Goal: Transaction & Acquisition: Obtain resource

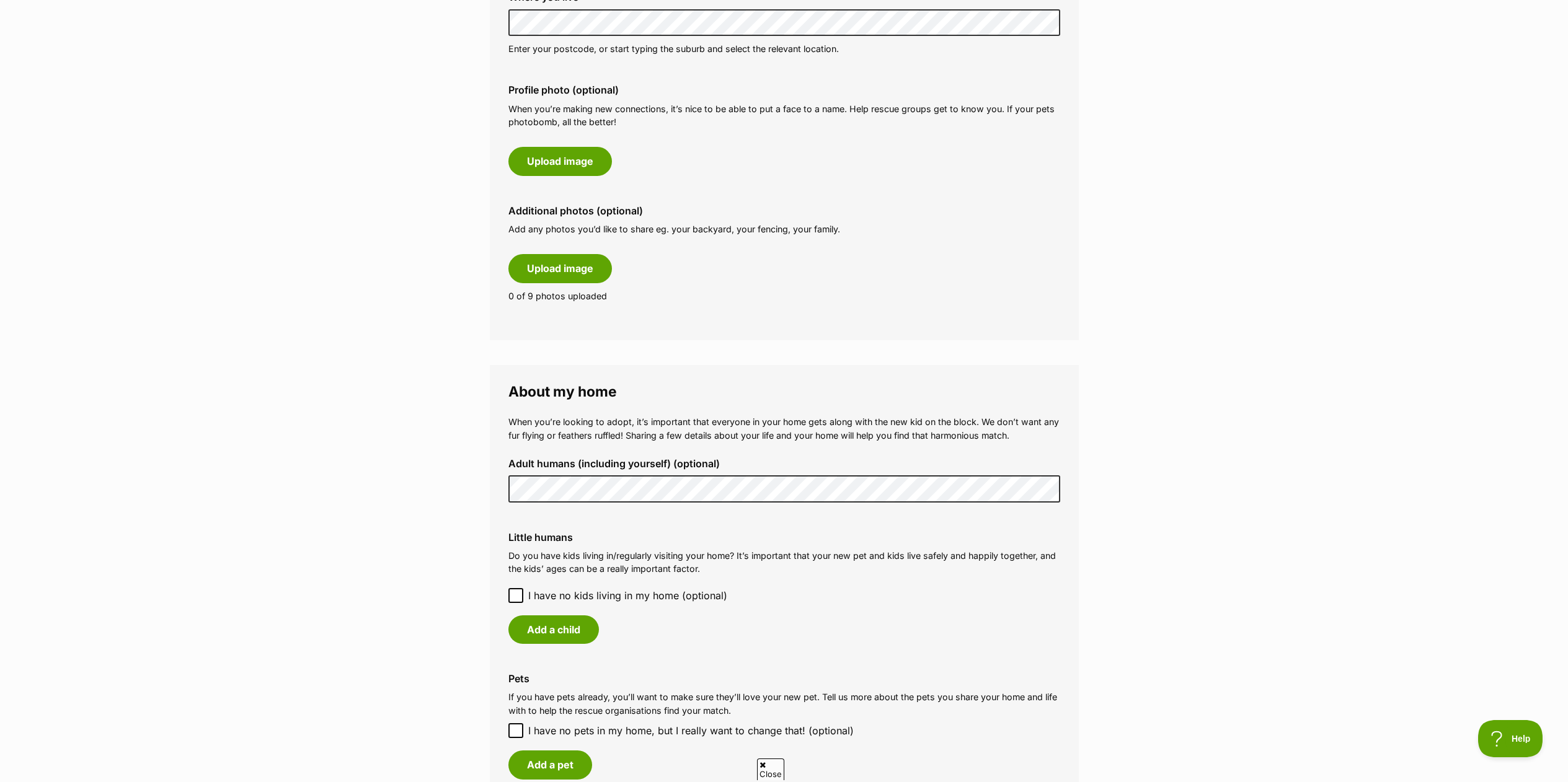
scroll to position [620, 0]
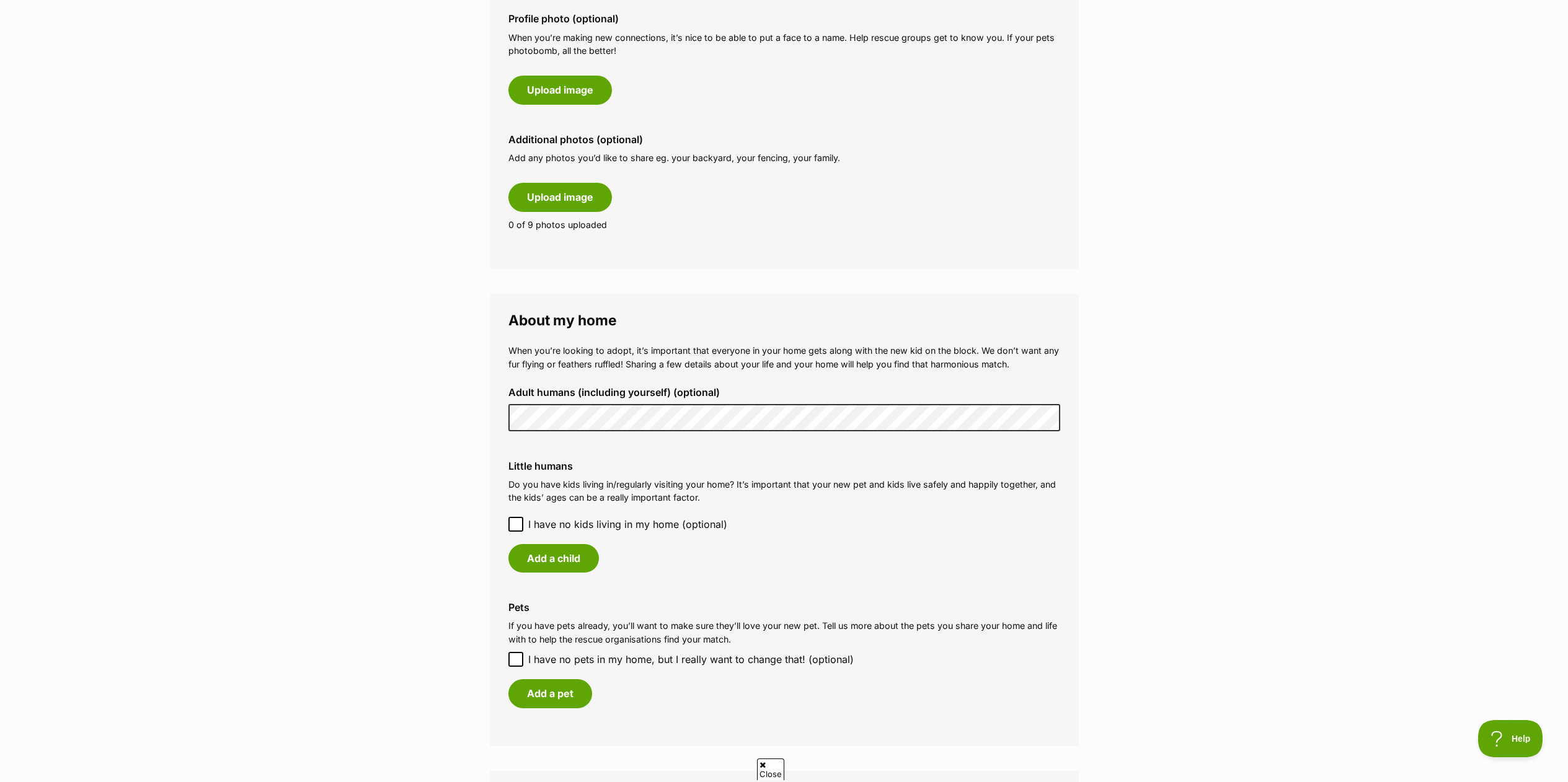
click at [415, 453] on main "My adopter profile Why do I need an adopter profile? Your adopter profile will …" at bounding box center [784, 361] width 1568 height 1786
click at [517, 522] on icon at bounding box center [516, 524] width 8 height 8
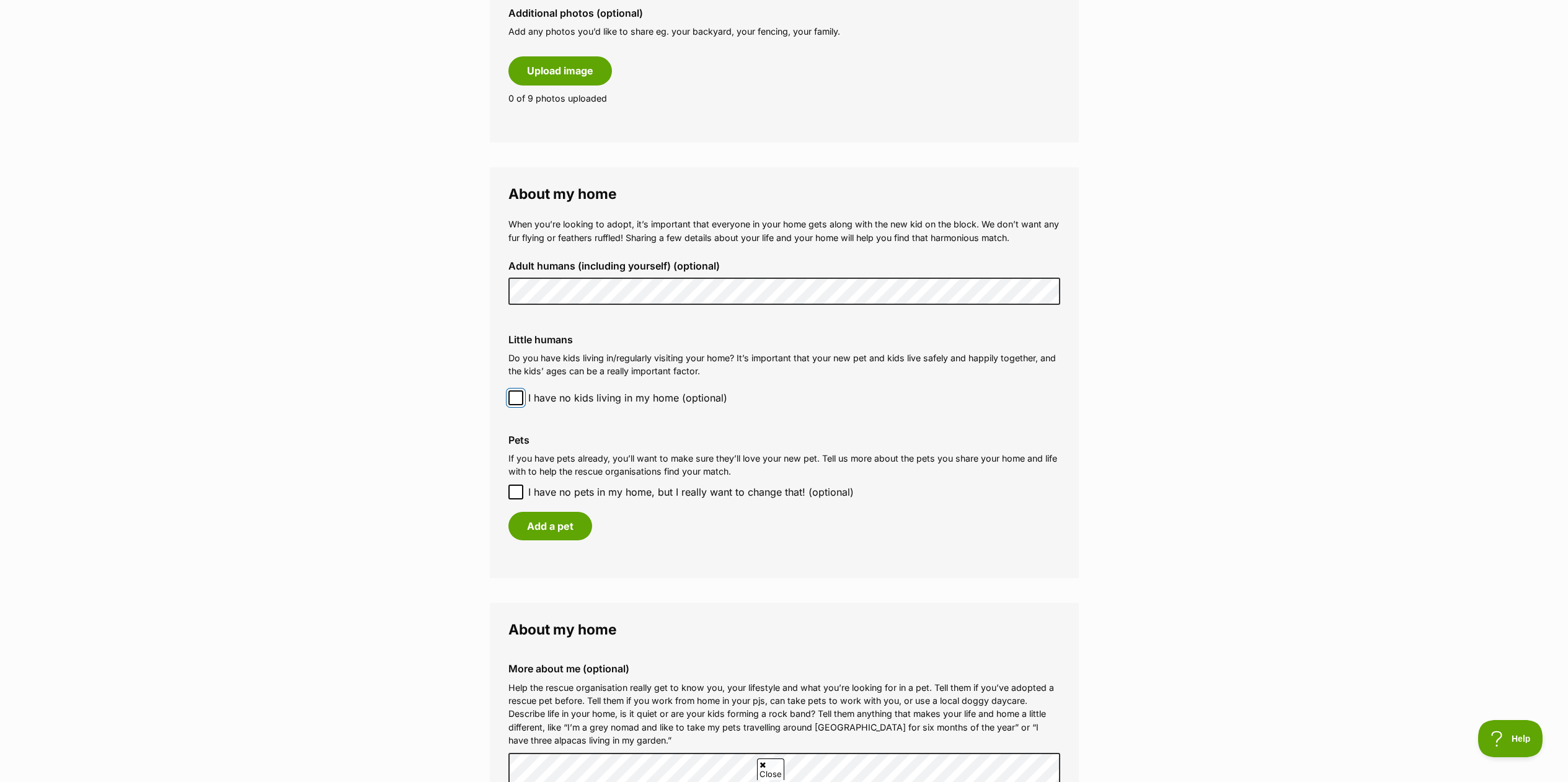
scroll to position [806, 0]
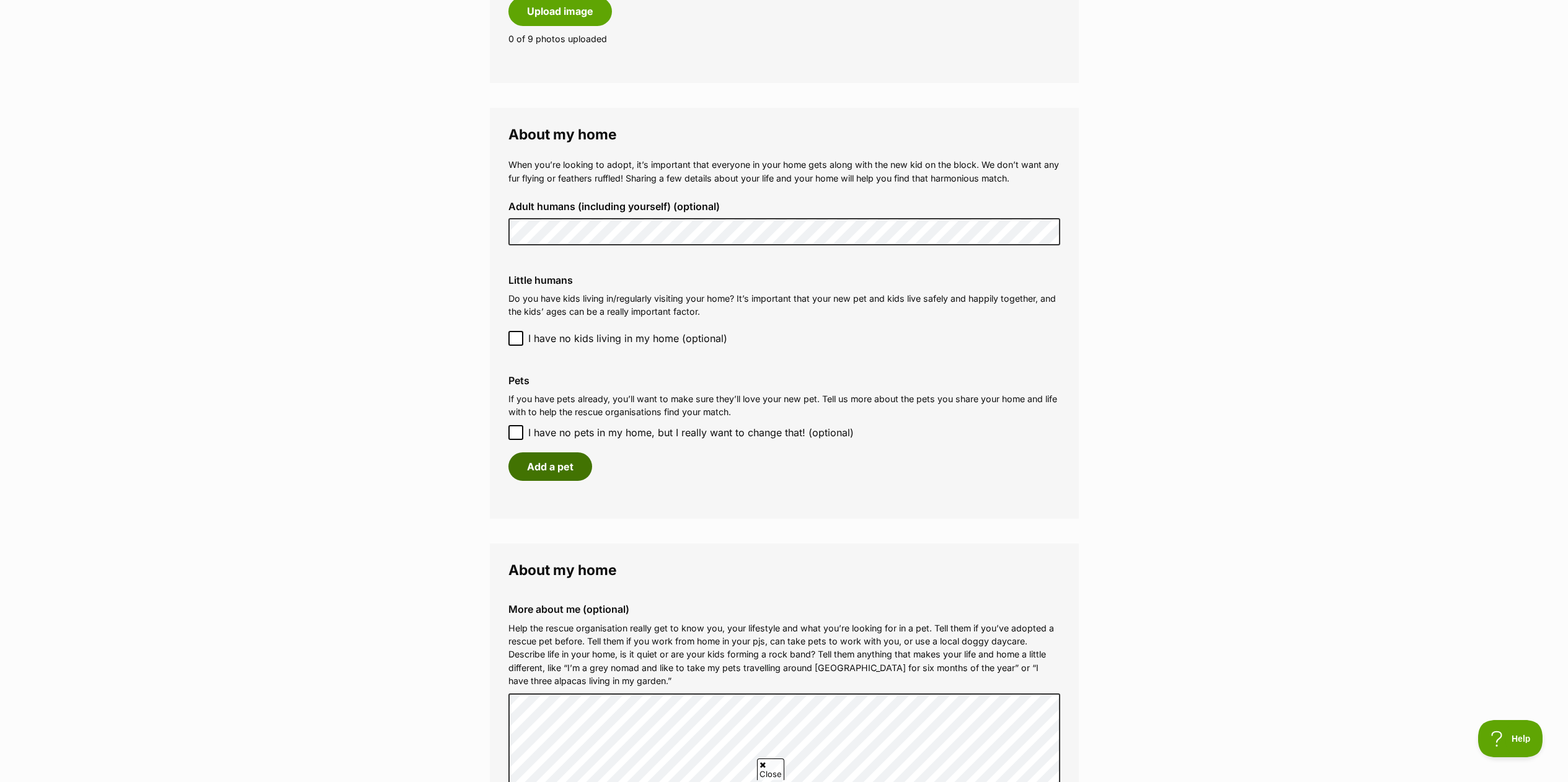
click at [559, 473] on button "Add a pet" at bounding box center [550, 467] width 84 height 28
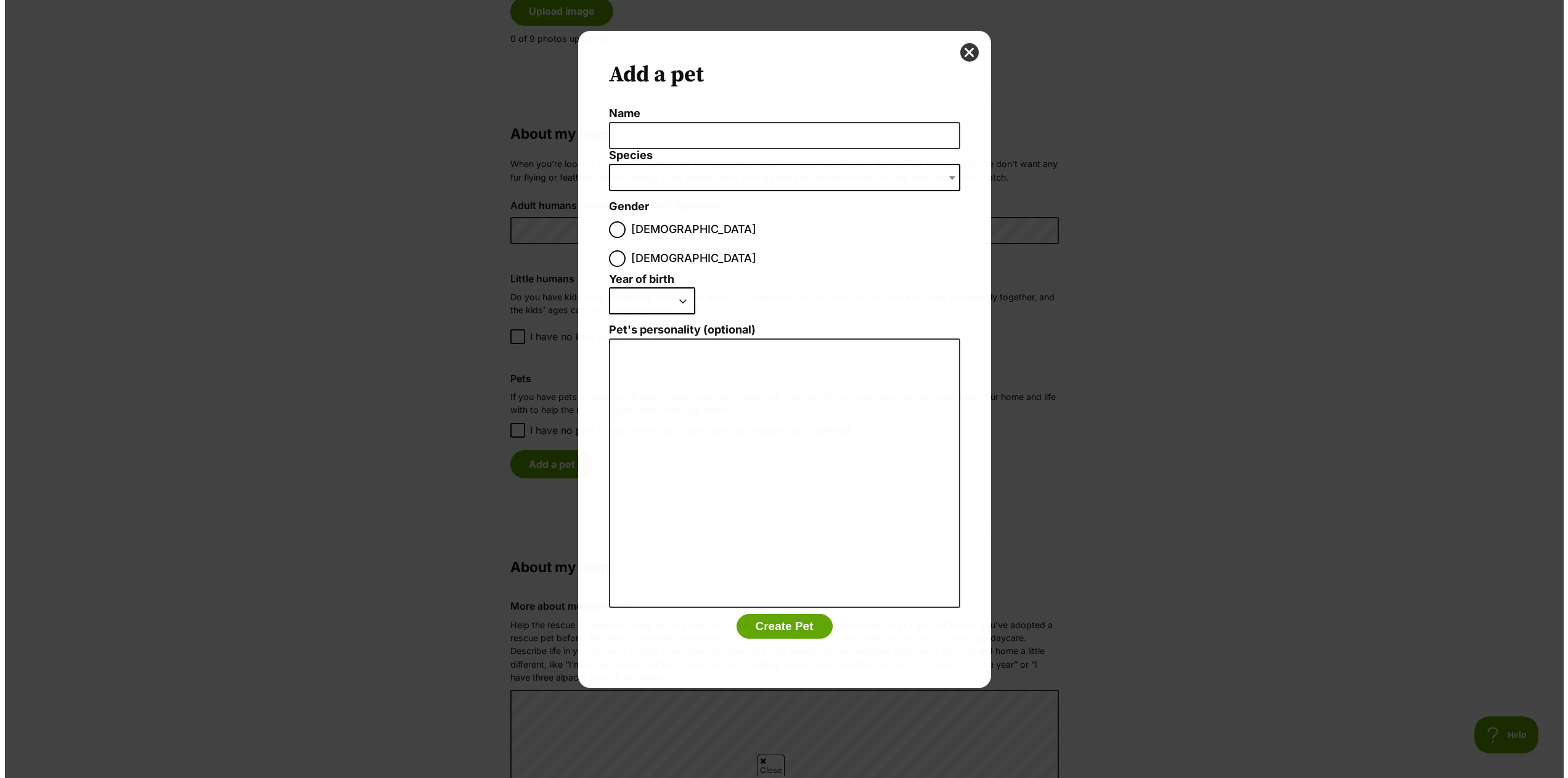
scroll to position [0, 0]
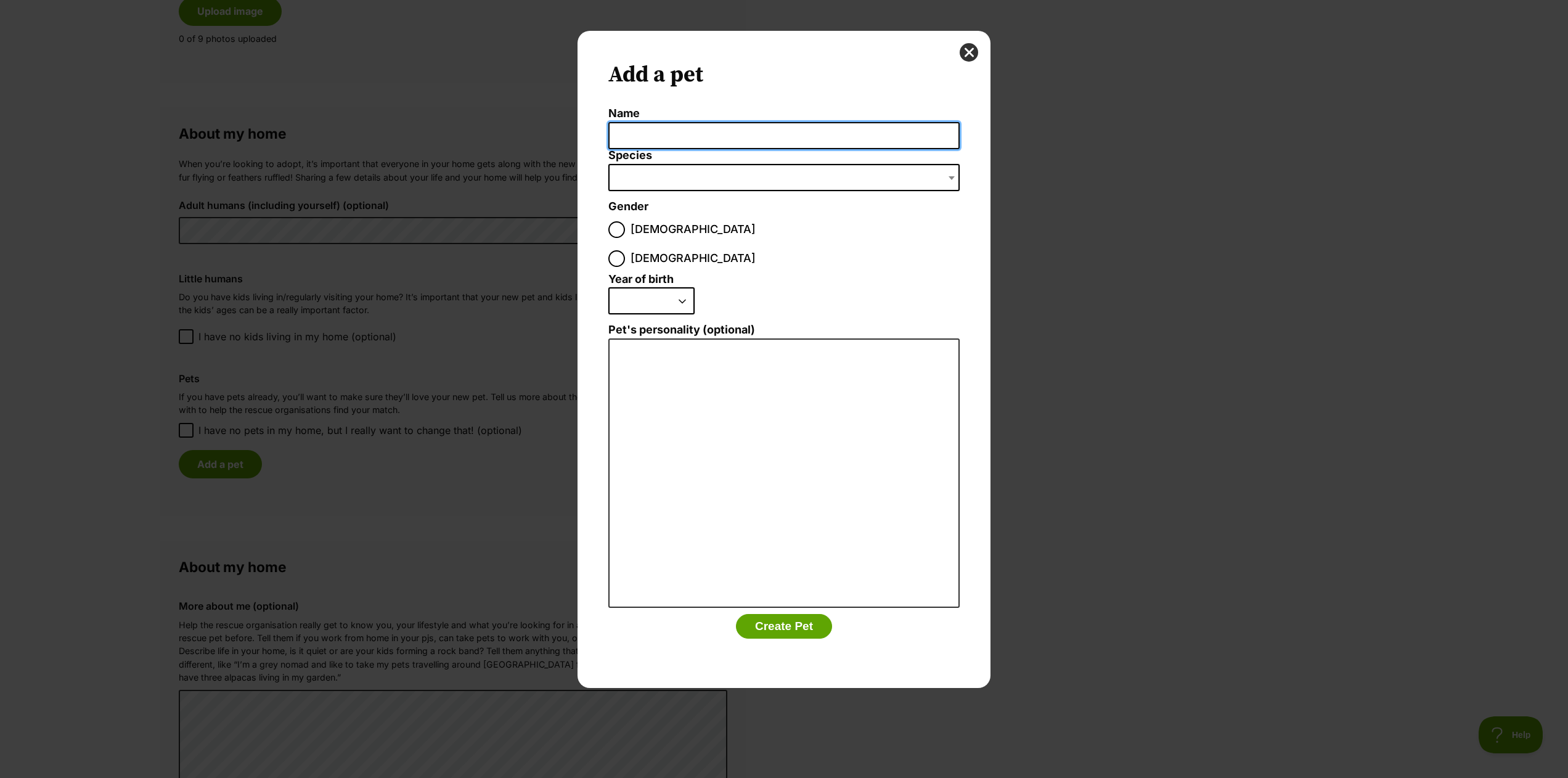
click at [665, 134] on input "Name" at bounding box center [784, 136] width 352 height 28
type input "Mellow"
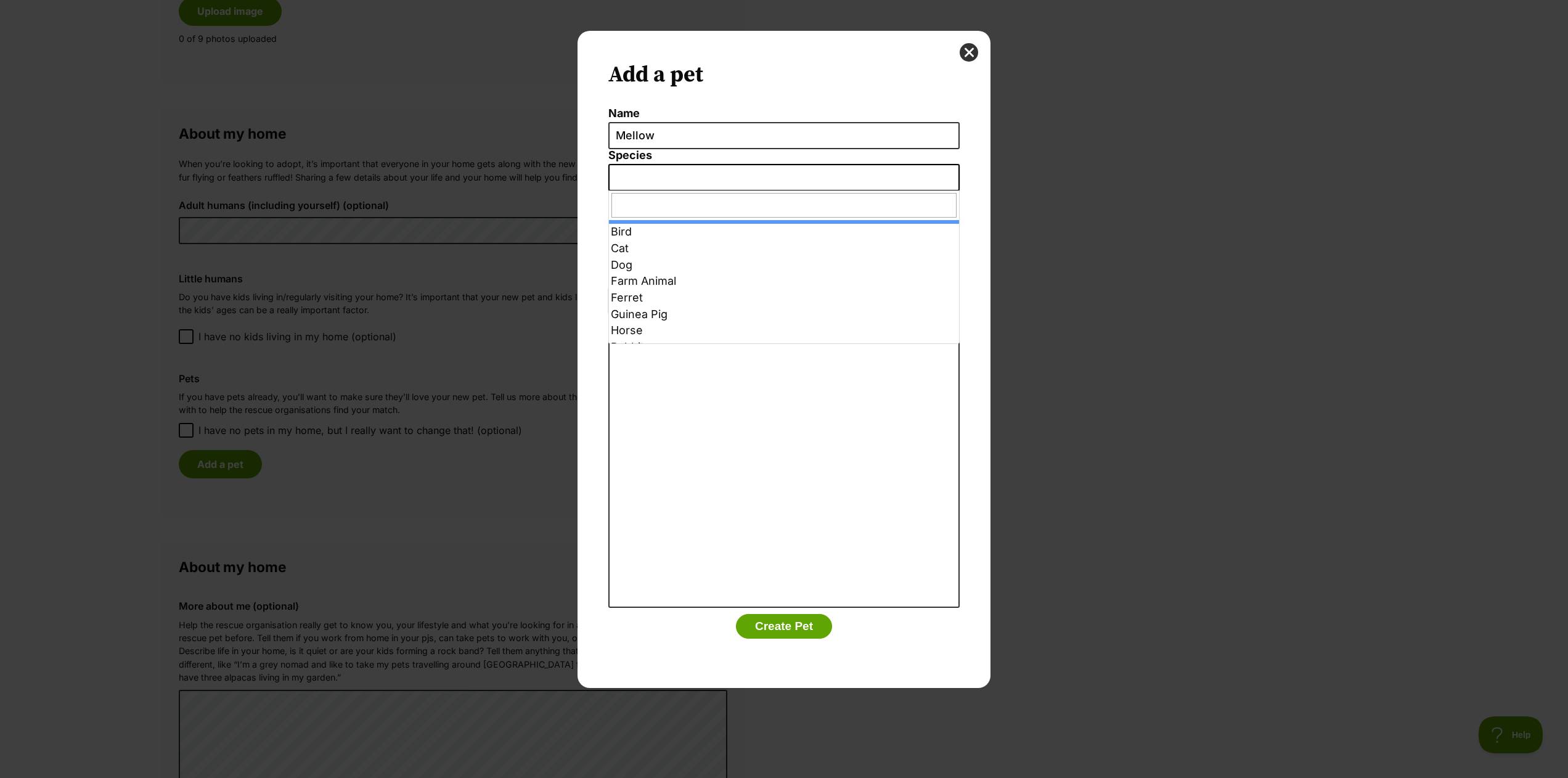
click at [755, 190] on div "Add a pet Name Mellow Species Bird Cat Dog Farm Animal Ferret Guinea Pig Horse …" at bounding box center [784, 389] width 1568 height 778
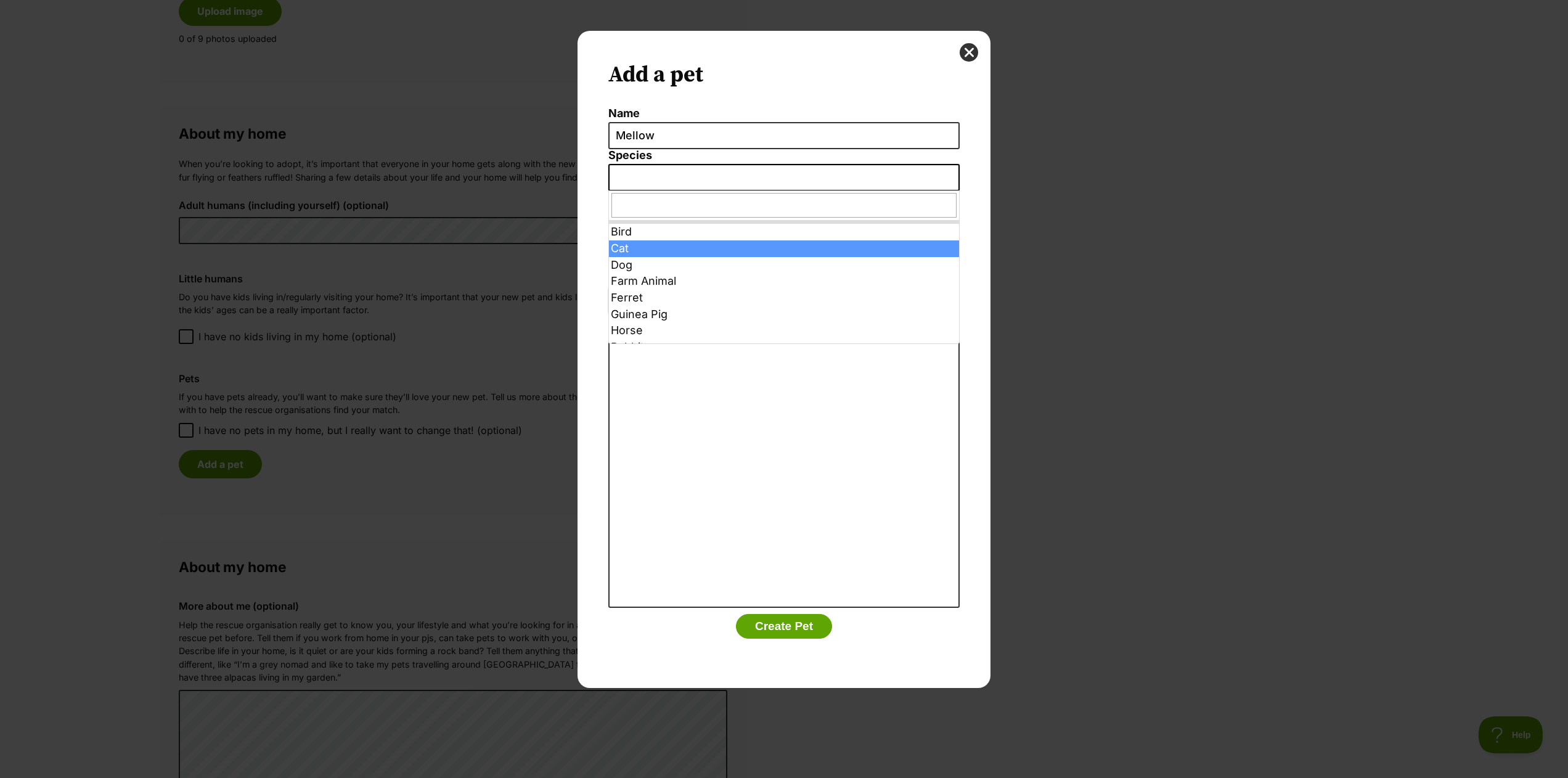
select select "2"
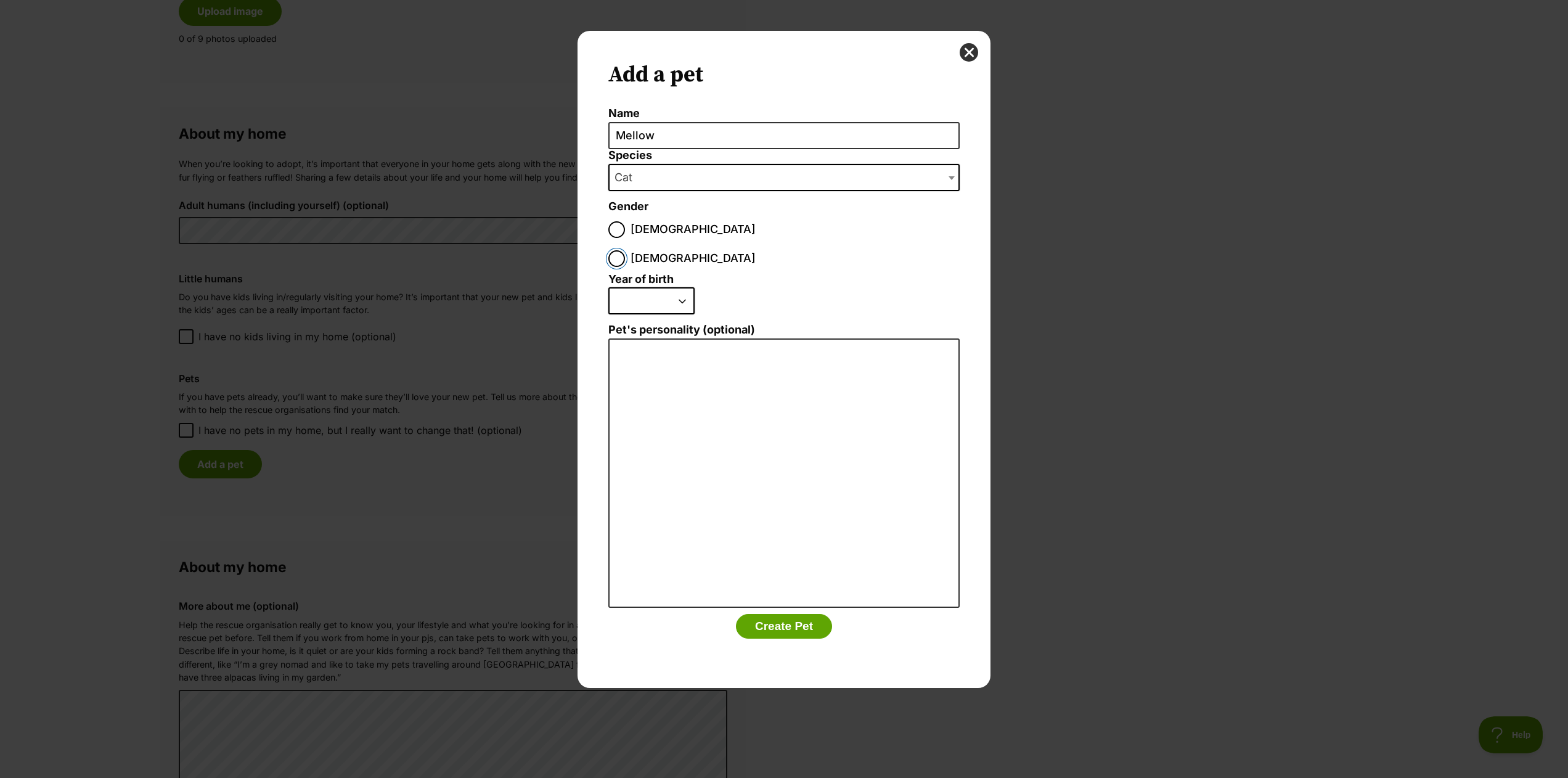
click at [625, 251] on input "Female" at bounding box center [617, 259] width 17 height 17
radio input "true"
click at [654, 287] on select "2025 2024 2023 2022 2021 2020 2019 2018 2017 2016 2015 2014 2013 2012 2011 2010…" at bounding box center [651, 301] width 86 height 27
select select "2020"
click at [609, 287] on select "2025 2024 2023 2022 2021 2020 2019 2018 2017 2016 2015 2014 2013 2012 2011 2010…" at bounding box center [651, 301] width 86 height 27
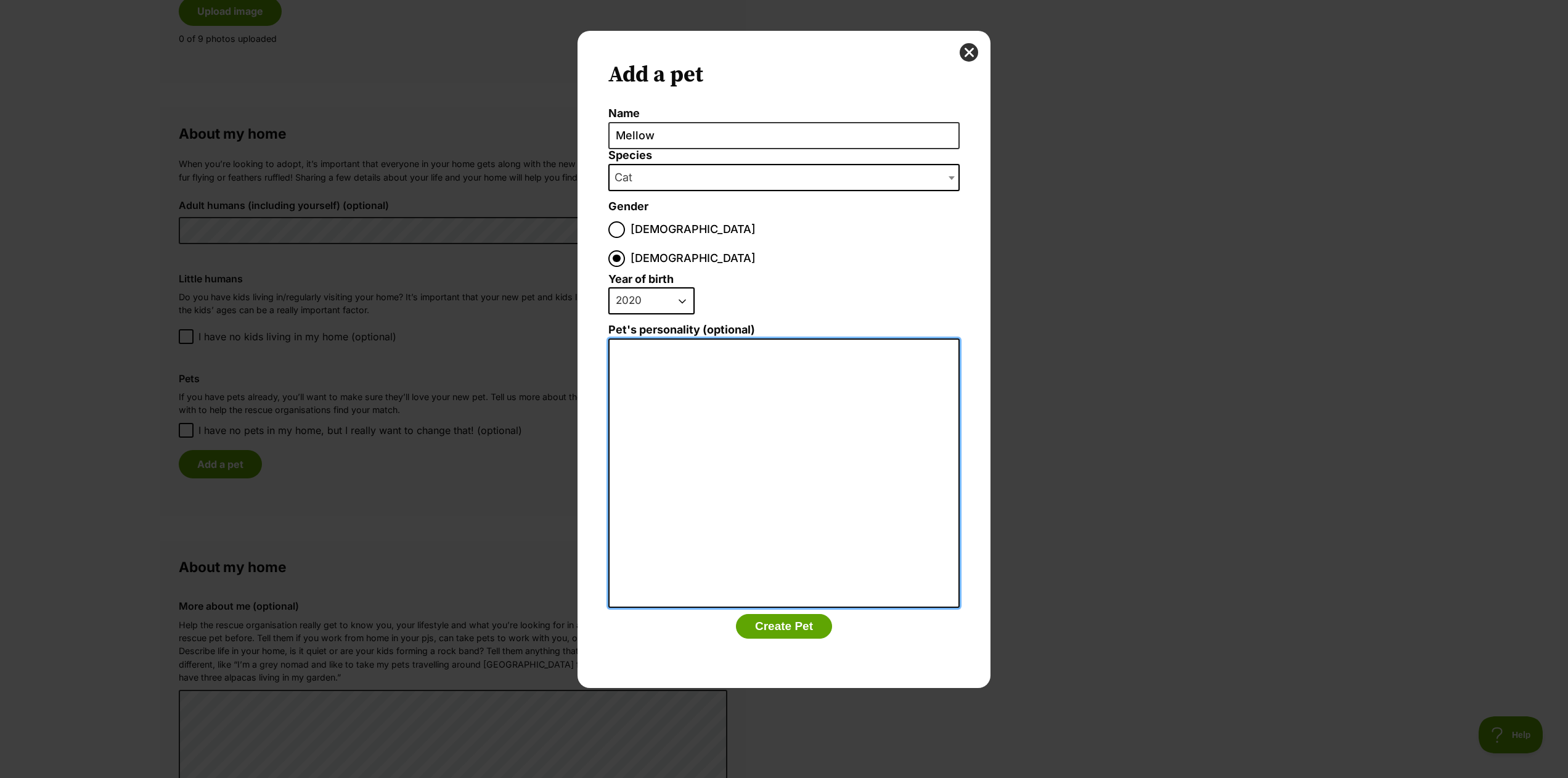
click at [672, 402] on textarea "Pet's personality (optional)" at bounding box center [784, 473] width 352 height 270
drag, startPoint x: 682, startPoint y: 300, endPoint x: 552, endPoint y: 295, distance: 130.1
click at [557, 296] on div "Add a pet Name Mellow Species Bird Cat Dog Farm Animal Ferret Guinea Pig Horse …" at bounding box center [784, 389] width 1568 height 778
click at [957, 338] on textarea "Mellow can be quite shy around people to begin with but with consistency and fa…" at bounding box center [784, 473] width 352 height 270
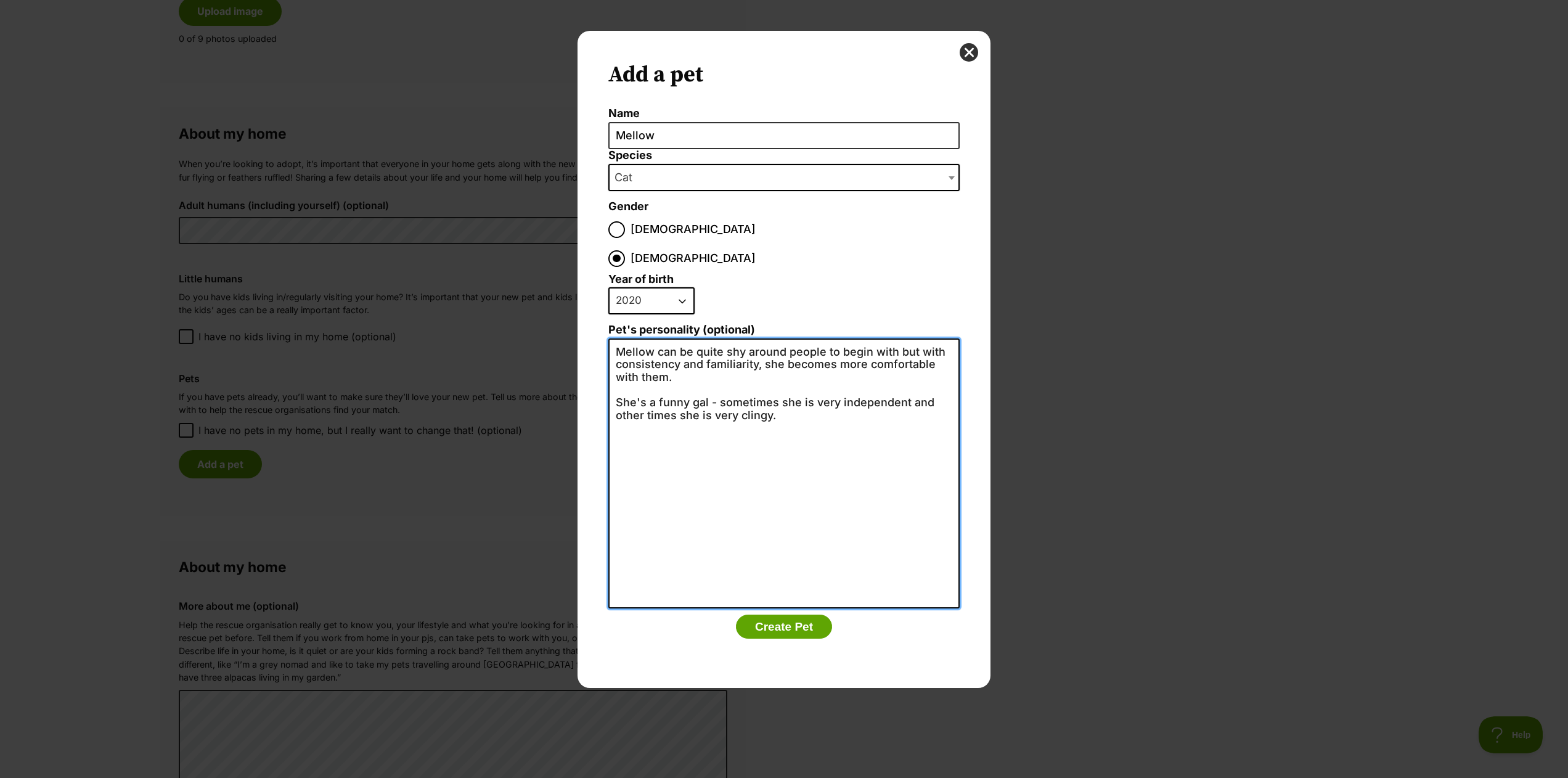
drag, startPoint x: 691, startPoint y: 367, endPoint x: 582, endPoint y: 378, distance: 109.6
click at [582, 378] on div "Add a pet Name Mellow Species Bird Cat Dog Farm Animal Ferret Guinea Pig Horse …" at bounding box center [784, 360] width 413 height 657
click at [630, 399] on textarea "Mellow can be quite shy around people to begin with but with consistency and fa…" at bounding box center [784, 473] width 352 height 270
click at [840, 384] on textarea "Mellow can be quite shy around people to begin with but with consistency and fa…" at bounding box center [784, 473] width 352 height 270
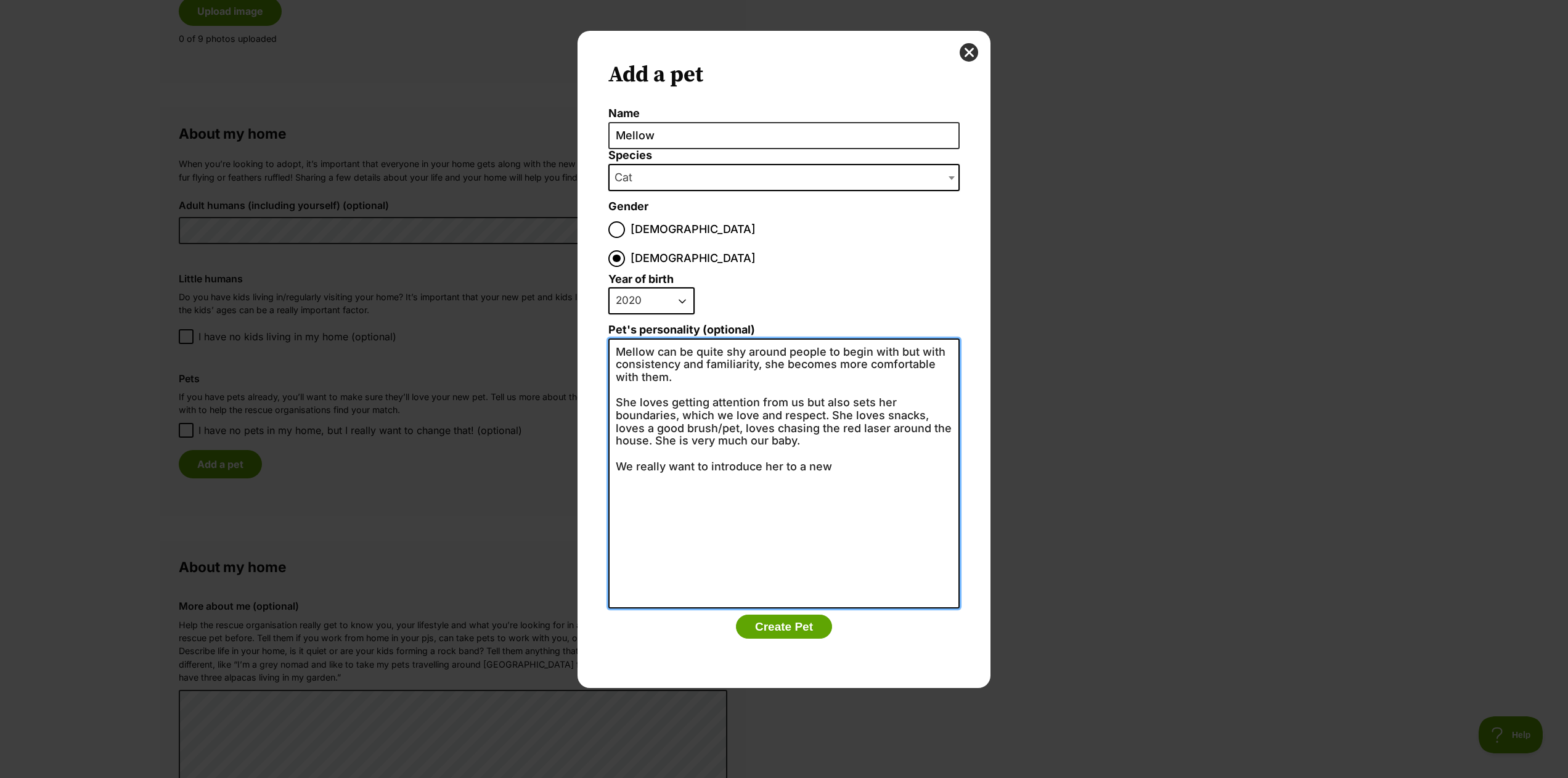
click at [874, 437] on textarea "Mellow can be quite shy around people to begin with but with consistency and fa…" at bounding box center [784, 473] width 352 height 270
drag, startPoint x: 865, startPoint y: 452, endPoint x: 608, endPoint y: 441, distance: 257.2
click at [608, 441] on div "Add a pet Name Mellow Species Bird Cat Dog Farm Animal Ferret Guinea Pig Horse …" at bounding box center [784, 360] width 413 height 657
drag, startPoint x: 747, startPoint y: 322, endPoint x: 892, endPoint y: 324, distance: 145.0
click at [893, 338] on textarea "Mellow can be quite shy around people to begin with but with consistency and fa…" at bounding box center [784, 473] width 352 height 270
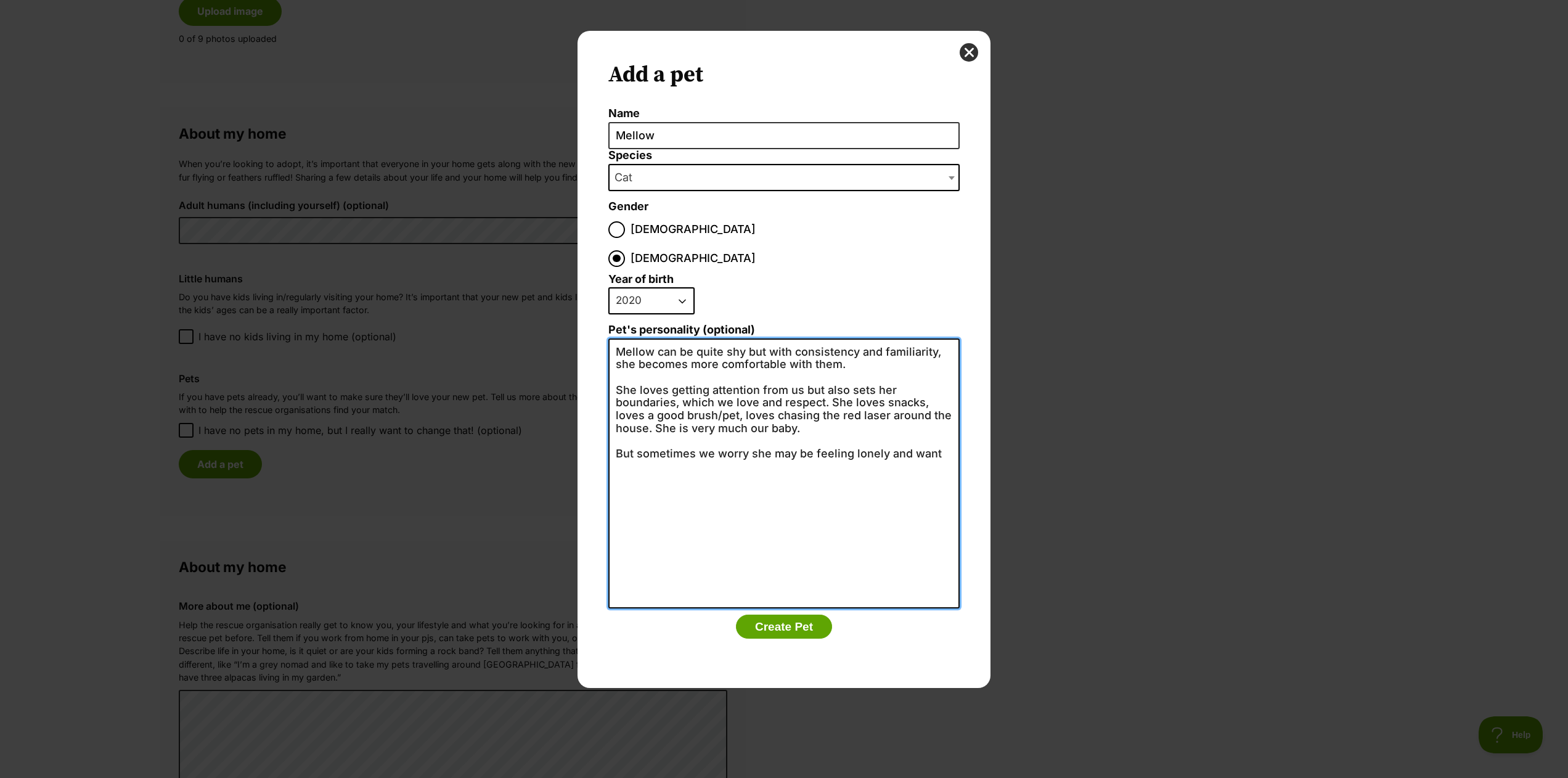
click at [948, 433] on textarea "Mellow can be quite shy but with consistency and familiarity, she becomes more …" at bounding box center [784, 473] width 352 height 270
drag, startPoint x: 835, startPoint y: 329, endPoint x: 816, endPoint y: 331, distance: 19.1
click at [811, 338] on textarea "Mellow can be quite shy but with consistency and familiarity, she becomes more …" at bounding box center [784, 473] width 352 height 270
click at [849, 341] on textarea "Mellow can be quite shy but with consistency and familiarity, she becomes more …" at bounding box center [784, 473] width 352 height 270
drag, startPoint x: 842, startPoint y: 334, endPoint x: 789, endPoint y: 330, distance: 53.2
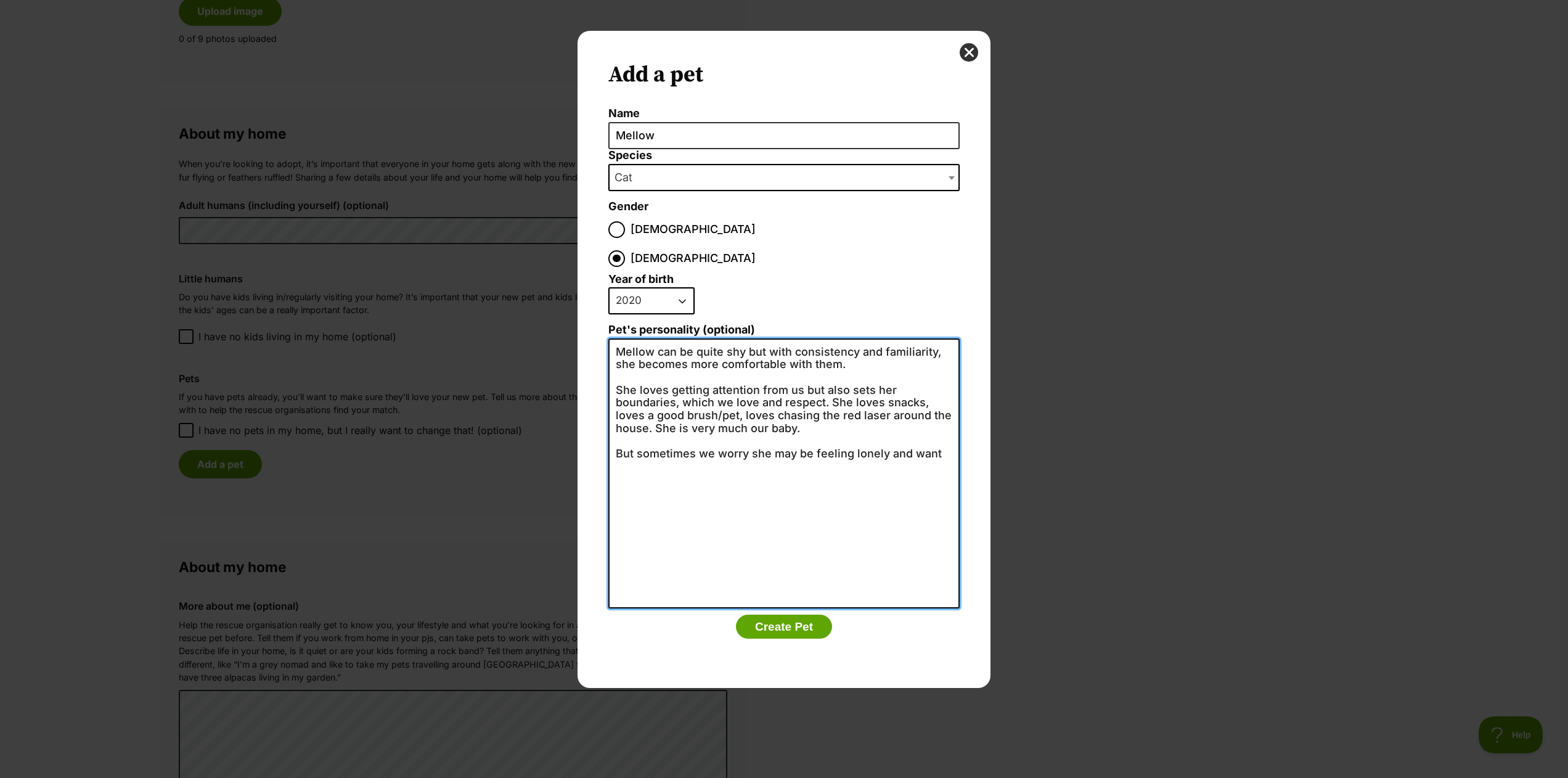
click at [788, 338] on textarea "Mellow can be quite shy but with consistency and familiarity, she becomes more …" at bounding box center [784, 473] width 352 height 270
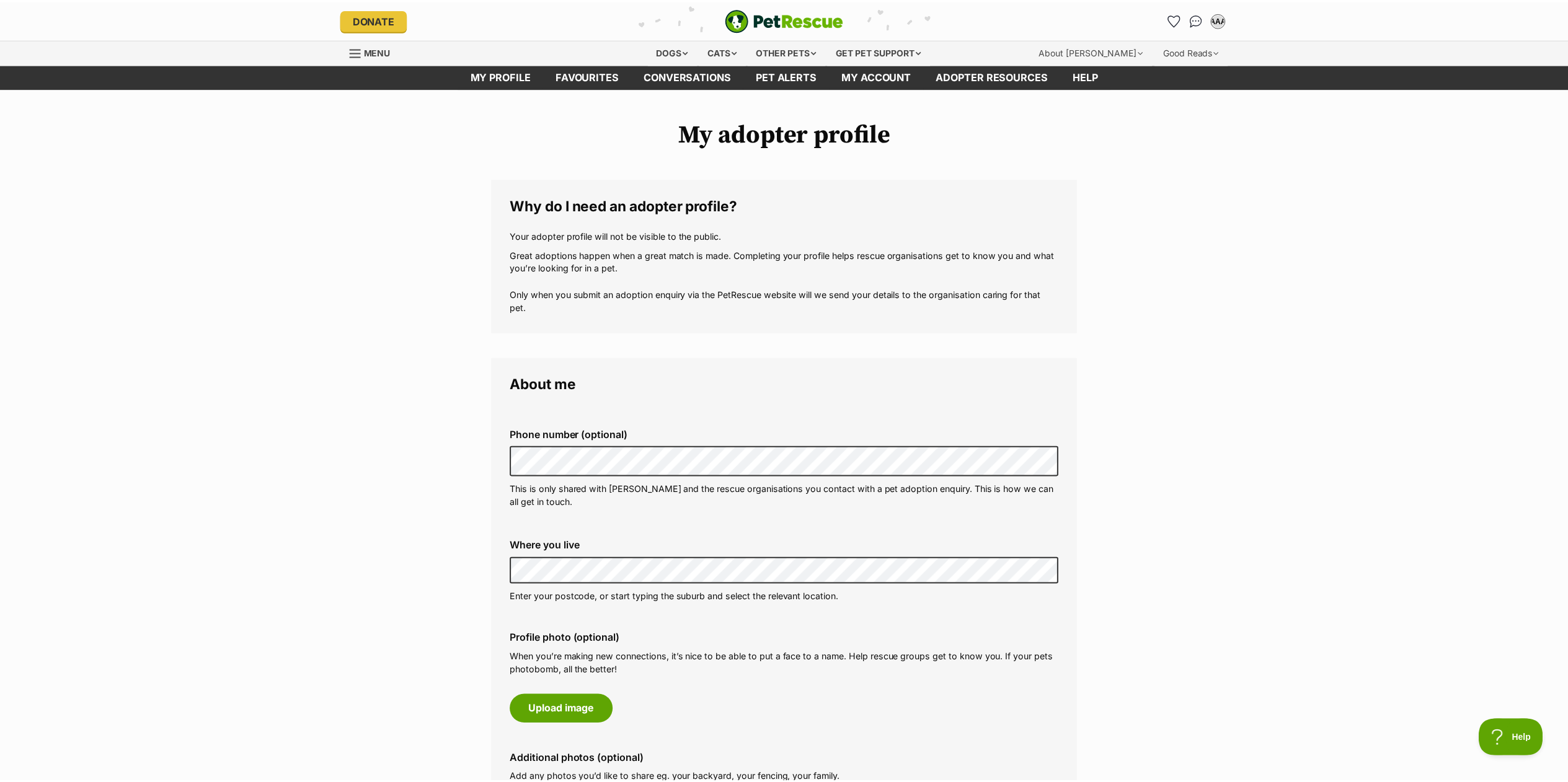
scroll to position [806, 0]
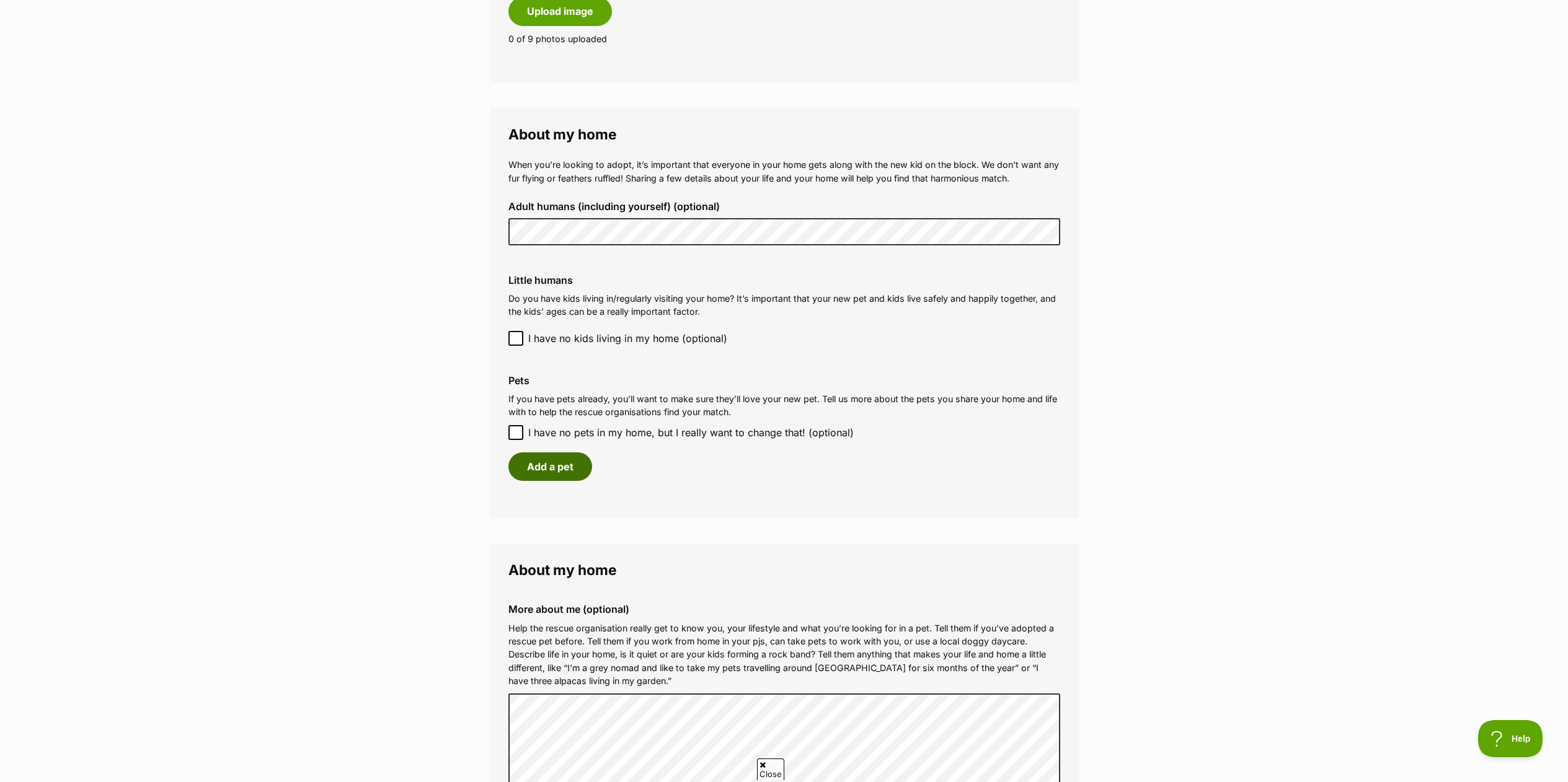
click at [540, 469] on button "Add a pet" at bounding box center [550, 467] width 84 height 28
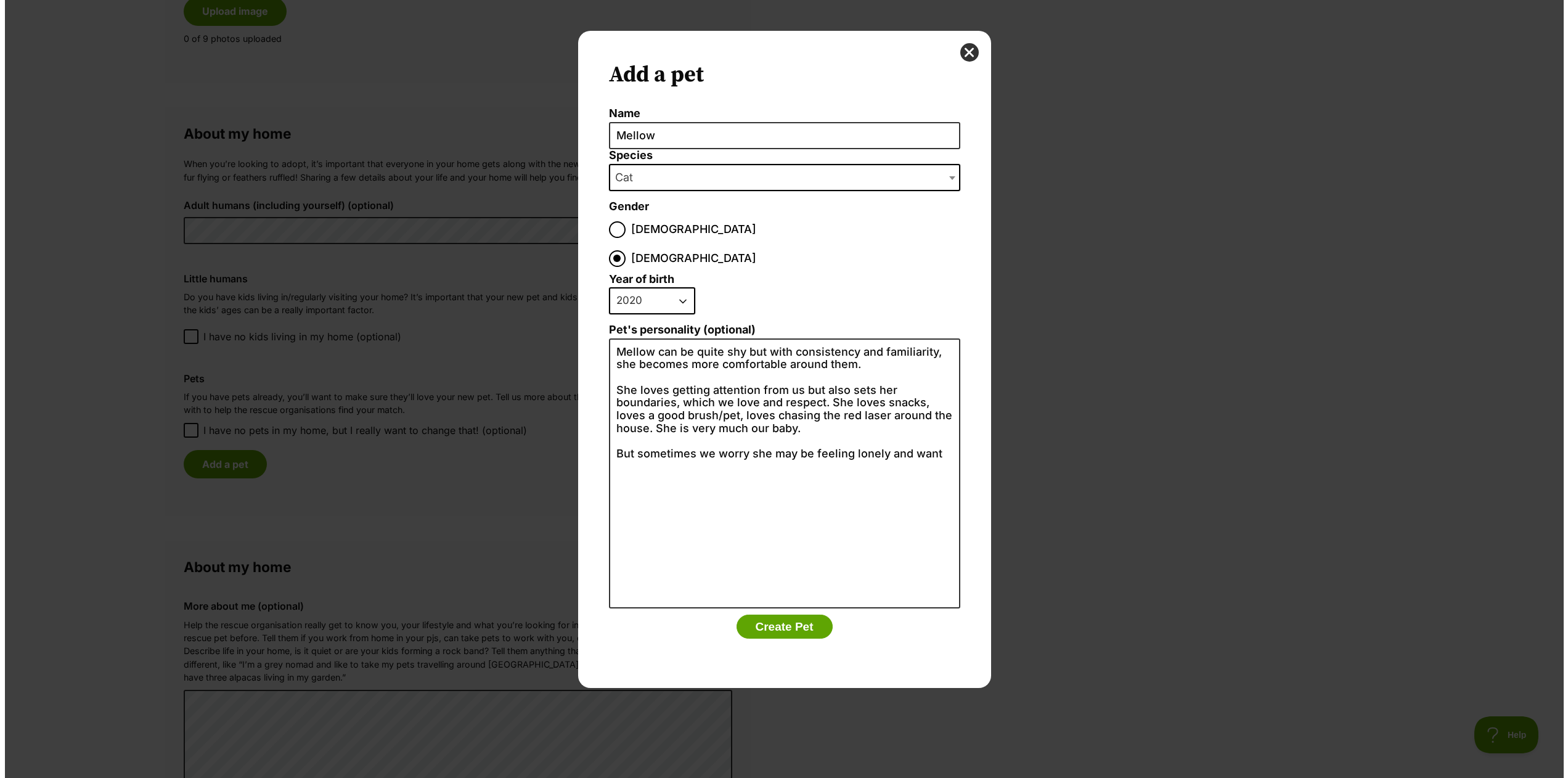
scroll to position [0, 0]
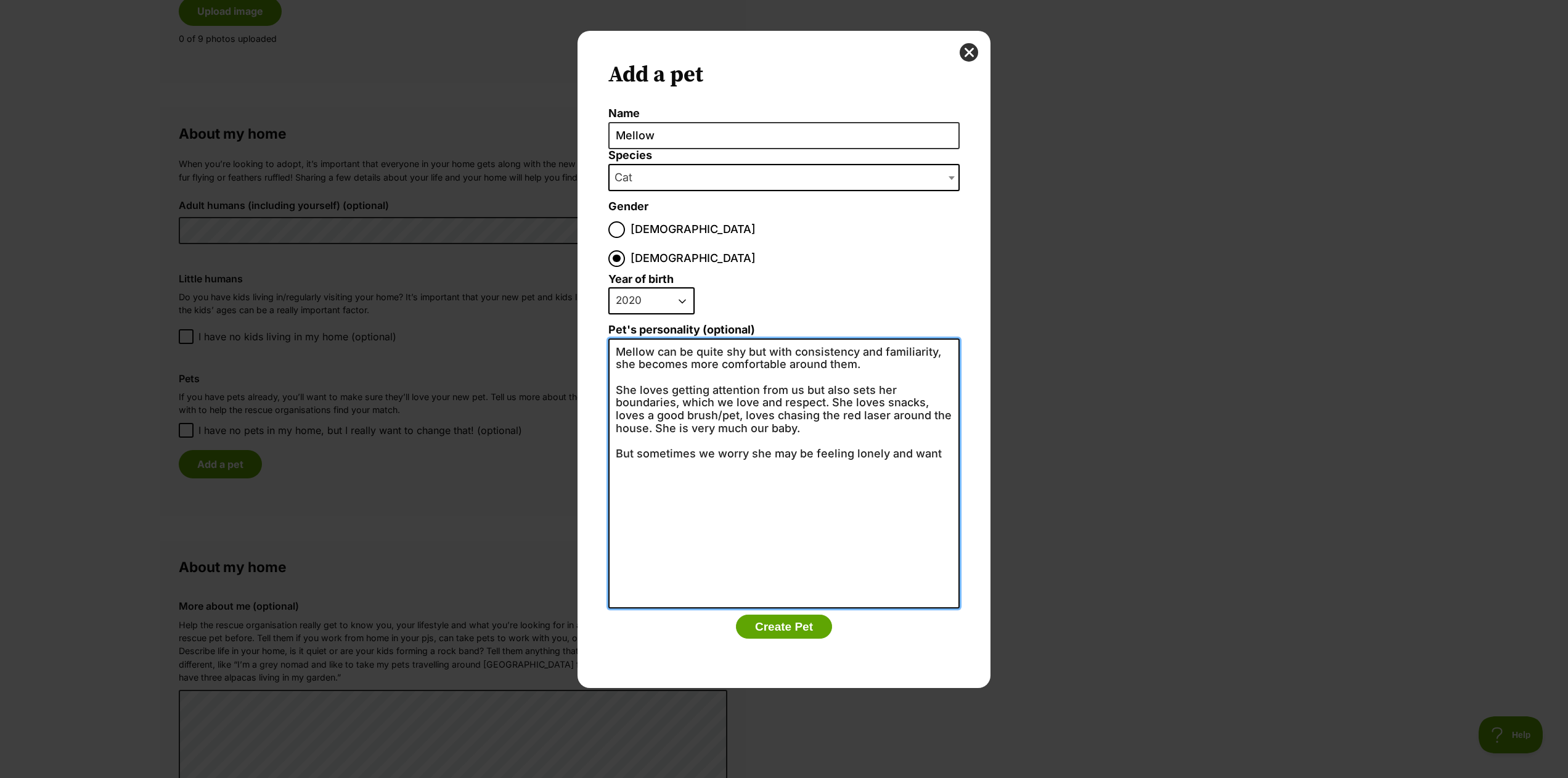
click at [876, 338] on textarea "Mellow can be quite shy but with consistency and familiarity, she becomes more …" at bounding box center [784, 473] width 352 height 270
click at [893, 357] on textarea "Mellow can be quite shy but with consistency and familiarity, she becomes more …" at bounding box center [784, 473] width 352 height 270
drag, startPoint x: 776, startPoint y: 377, endPoint x: 740, endPoint y: 374, distance: 36.1
click at [740, 374] on textarea "Mellow can be quite shy but with consistency and familiarity, she becomes more …" at bounding box center [784, 473] width 352 height 270
click at [773, 397] on textarea "Mellow can be quite shy but with consistency and familiarity, she becomes more …" at bounding box center [784, 473] width 352 height 270
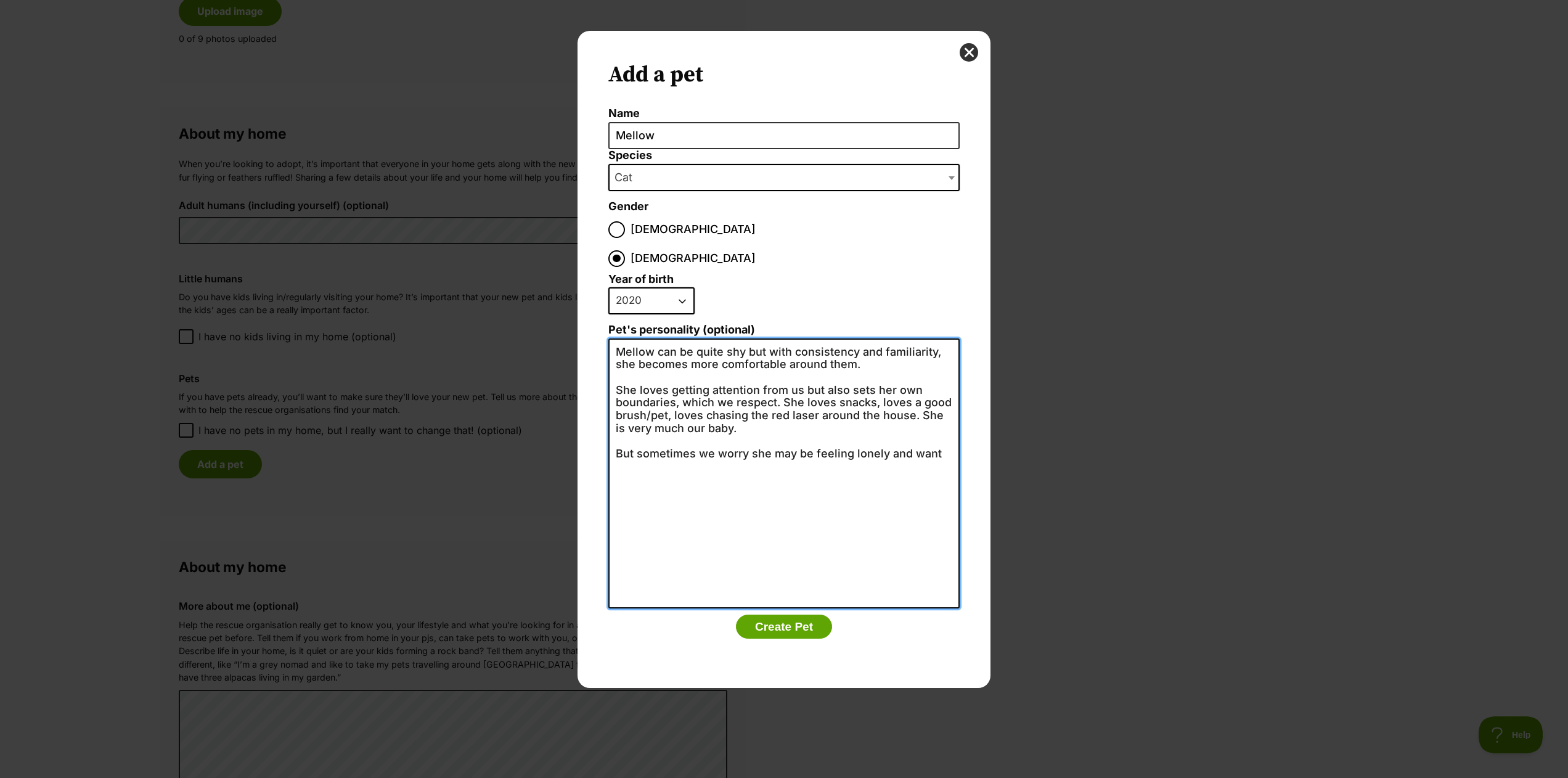
drag, startPoint x: 773, startPoint y: 396, endPoint x: 782, endPoint y: 376, distance: 21.9
click at [782, 376] on textarea "Mellow can be quite shy but with consistency and familiarity, she becomes more …" at bounding box center [784, 473] width 352 height 270
drag, startPoint x: 762, startPoint y: 406, endPoint x: 608, endPoint y: 415, distance: 154.3
click at [578, 405] on div "Add a pet Name Mellow Species Bird Cat Dog Farm Animal Ferret Guinea Pig Horse …" at bounding box center [784, 360] width 413 height 657
click at [894, 461] on textarea "Mellow can be quite shy but with consistency and familiarity, she becomes more …" at bounding box center [784, 473] width 352 height 270
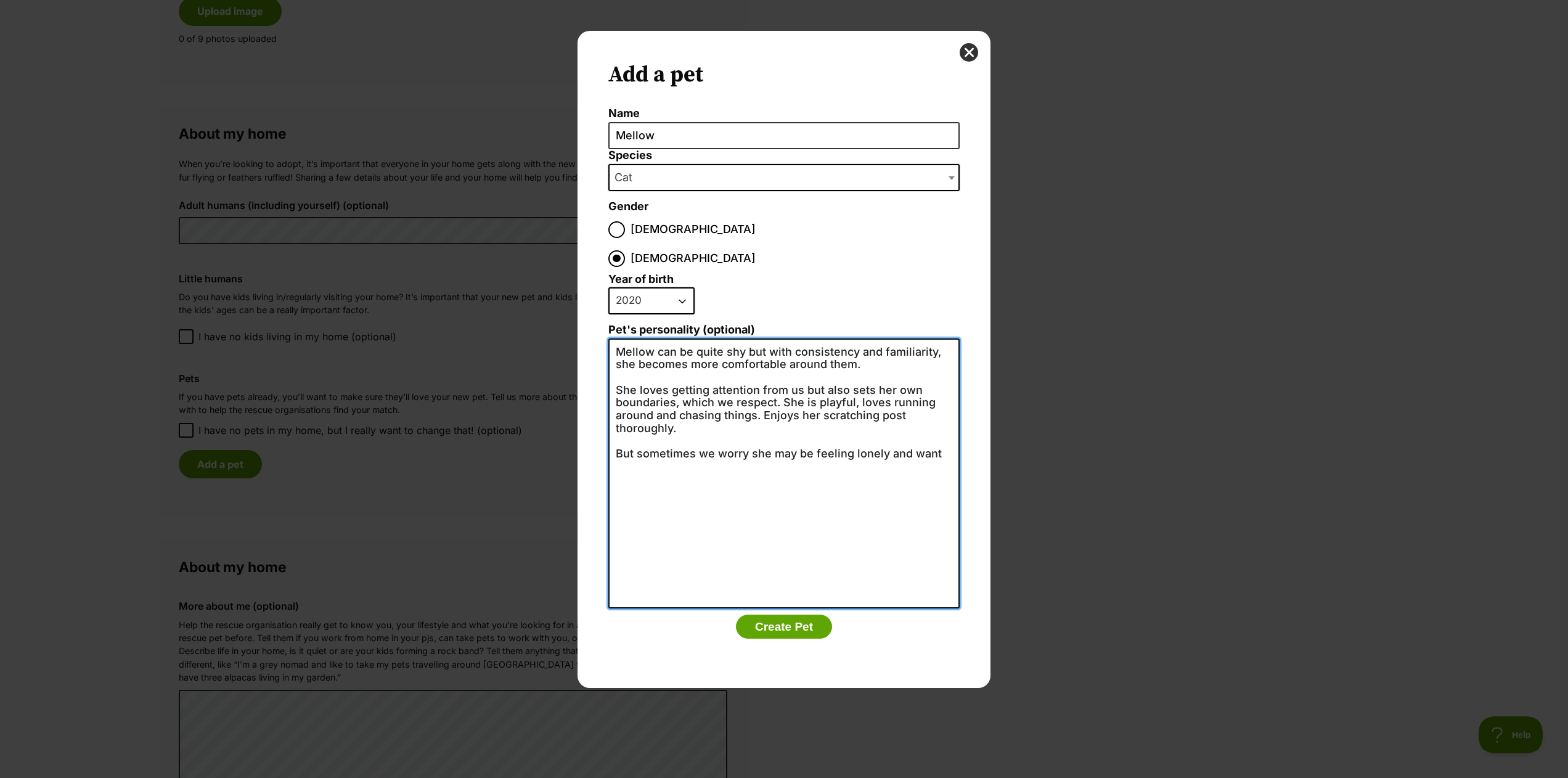
drag, startPoint x: 938, startPoint y: 426, endPoint x: 477, endPoint y: 429, distance: 461.0
click at [477, 429] on div "Add a pet Name Mellow Species Bird Cat Dog Farm Animal Ferret Guinea Pig Horse …" at bounding box center [784, 389] width 1568 height 778
type textarea "Mellow can be quite shy but with consistency and familiarity, she becomes more …"
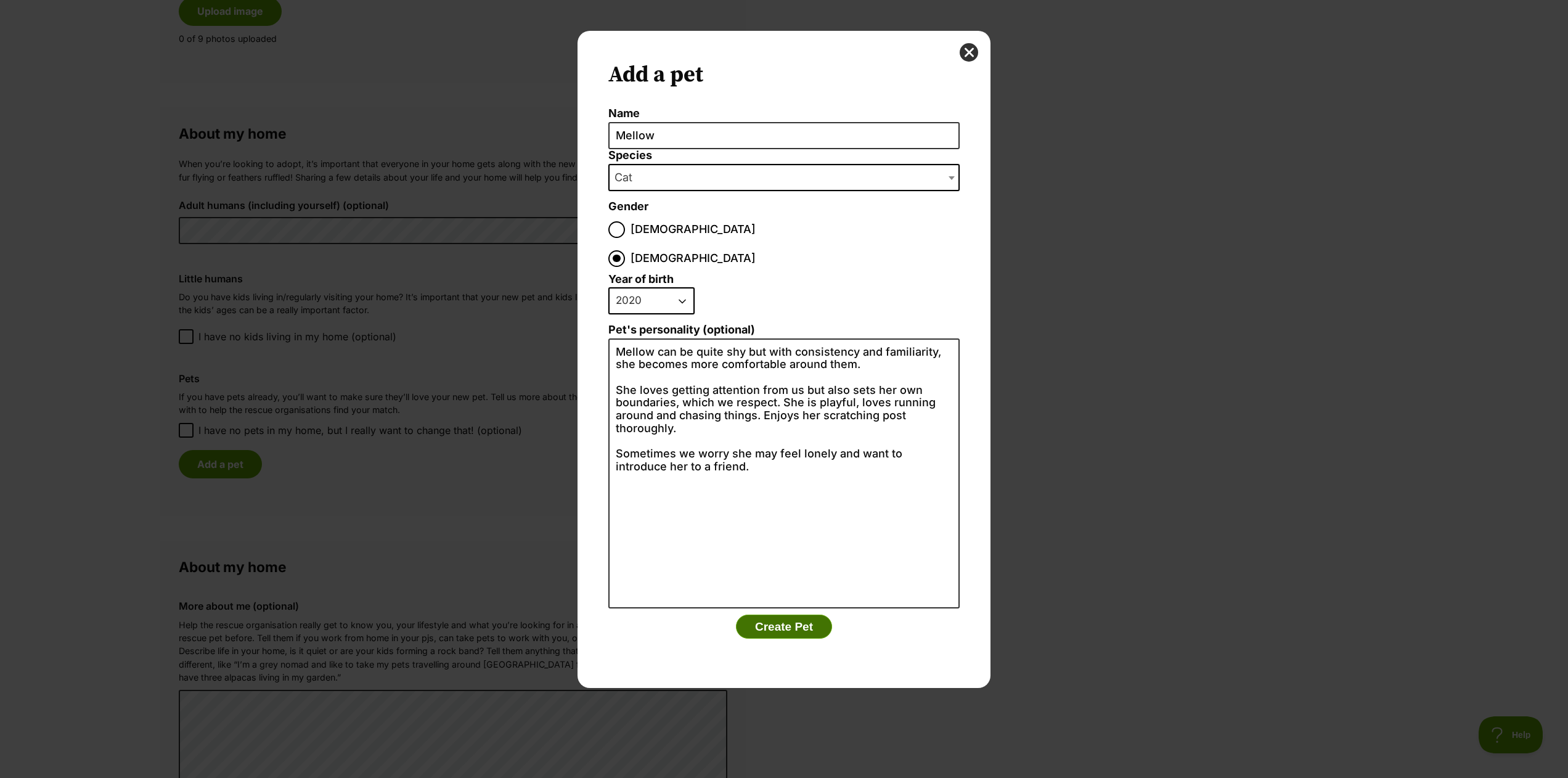
click at [777, 615] on button "Create Pet" at bounding box center [784, 627] width 96 height 25
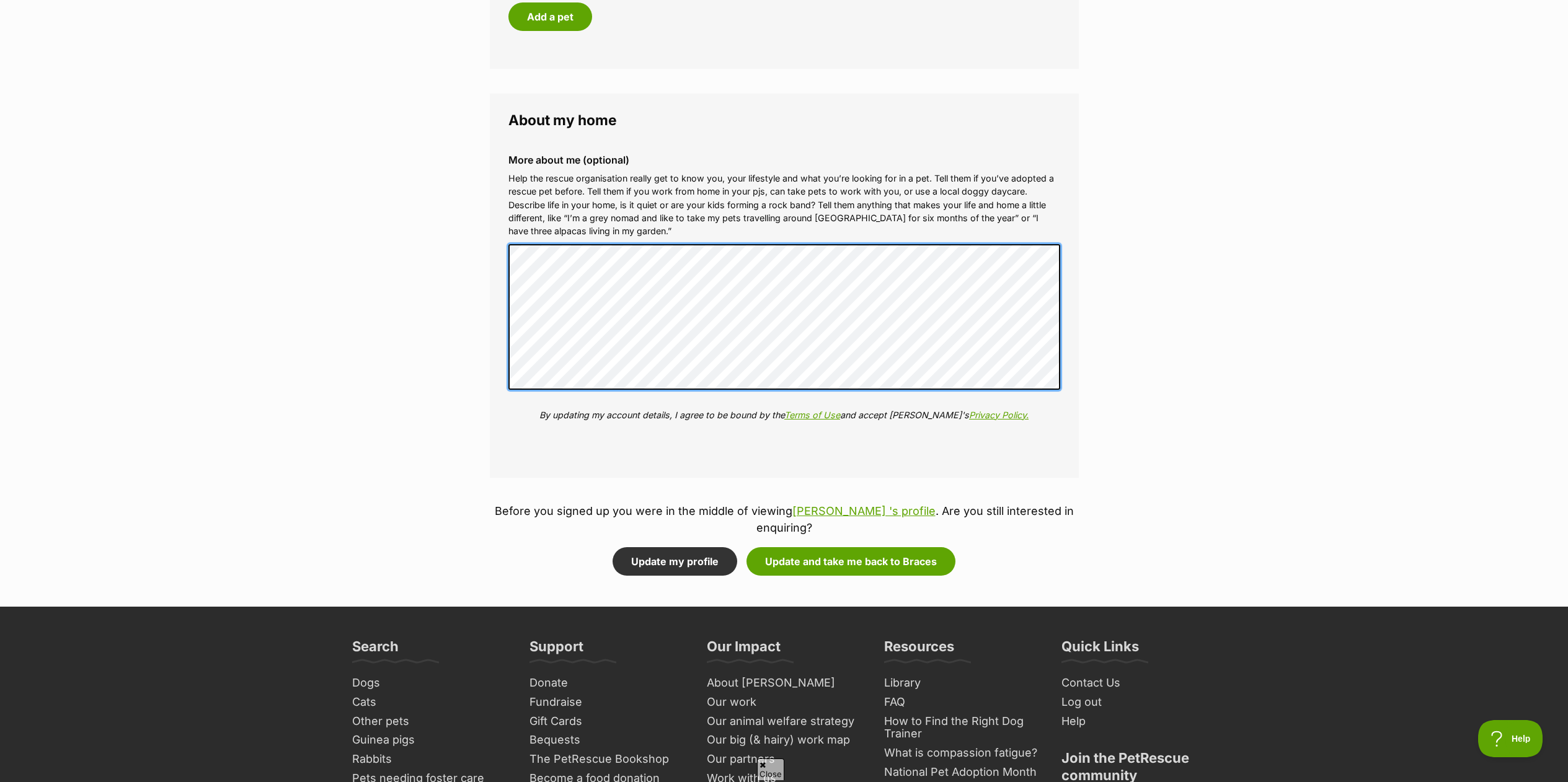
scroll to position [1364, 0]
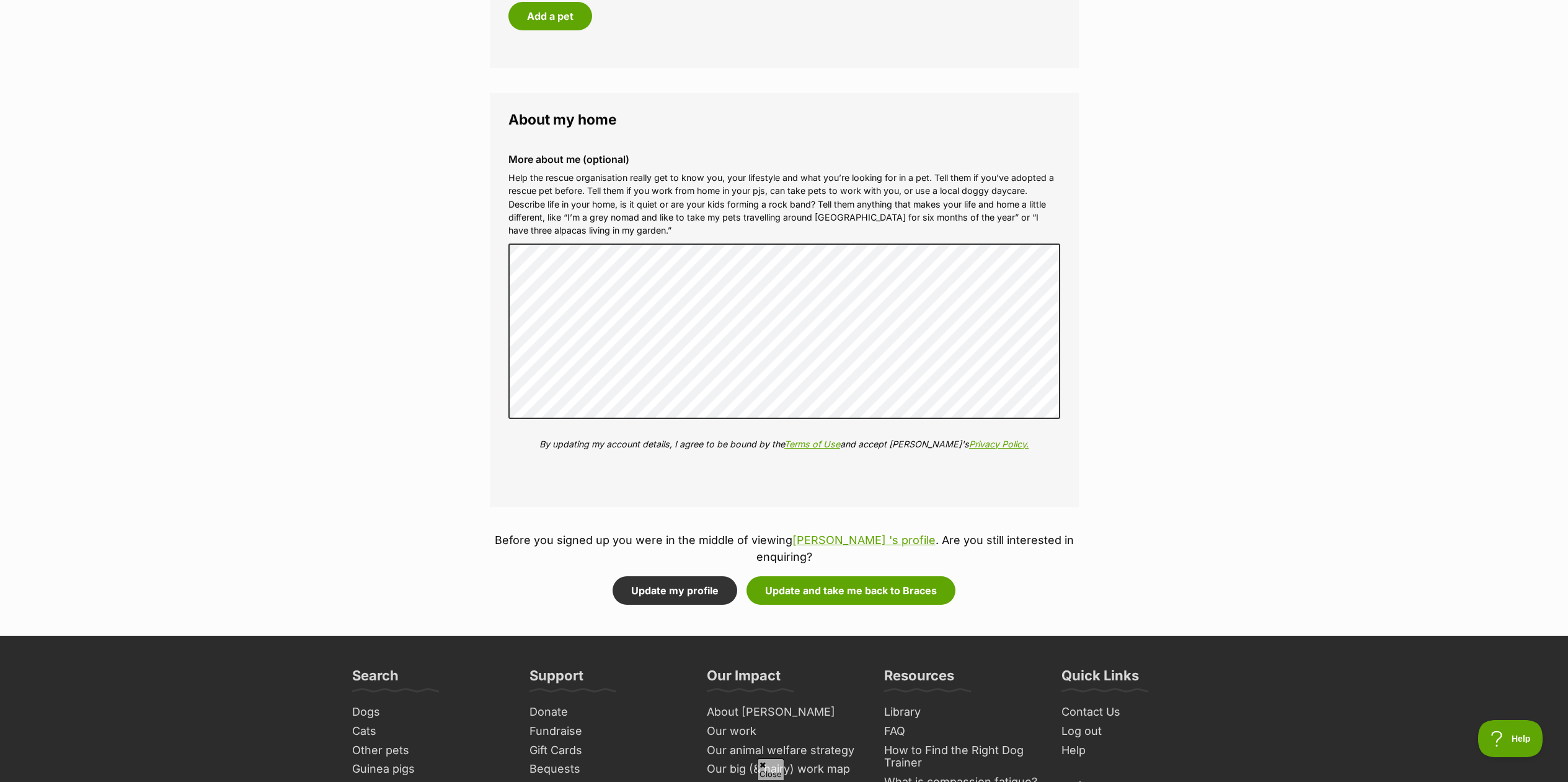
click at [529, 471] on div "More about me (optional) Help the rescue organisation really get to know you, y…" at bounding box center [784, 311] width 572 height 335
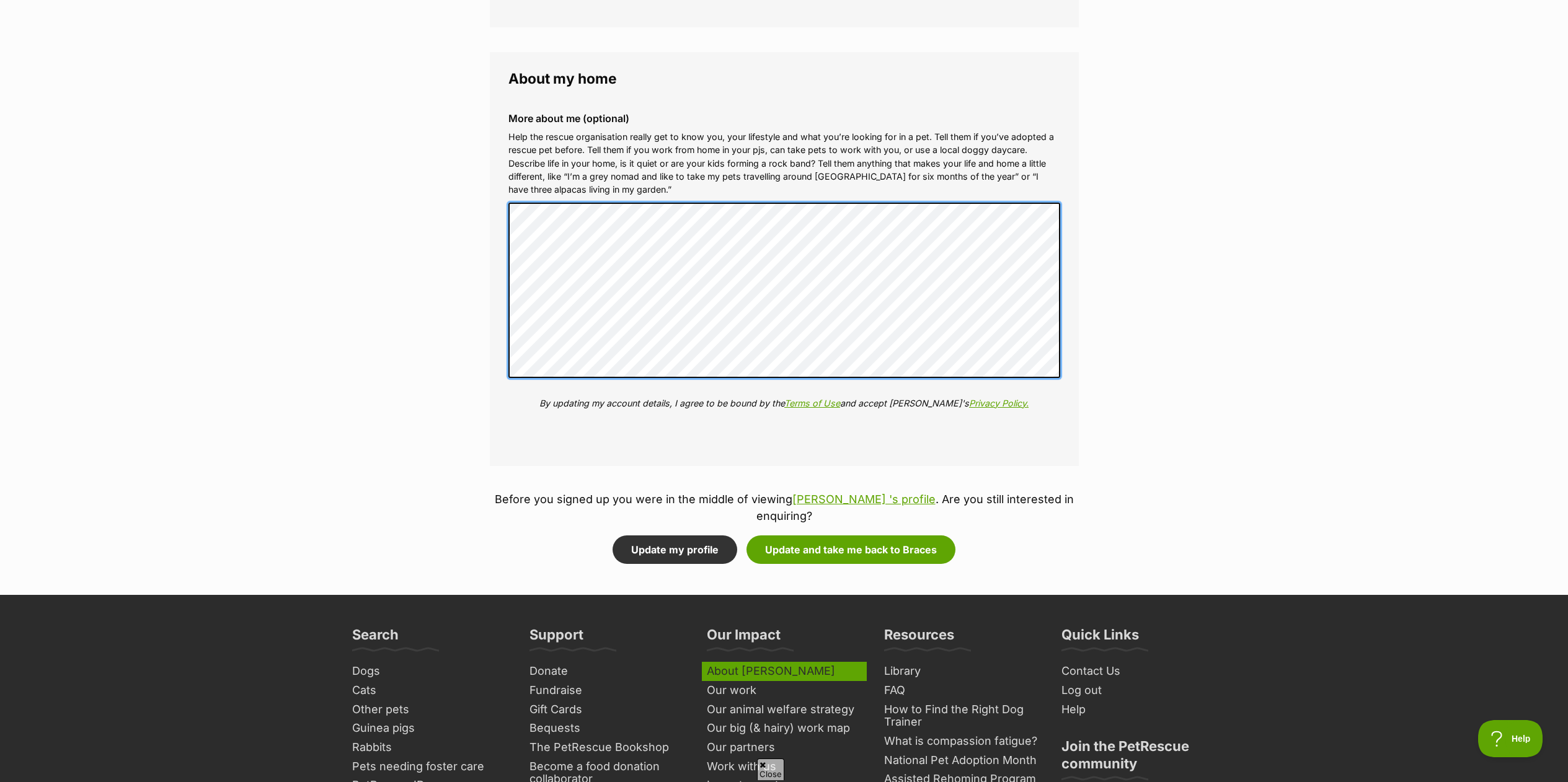
scroll to position [1426, 0]
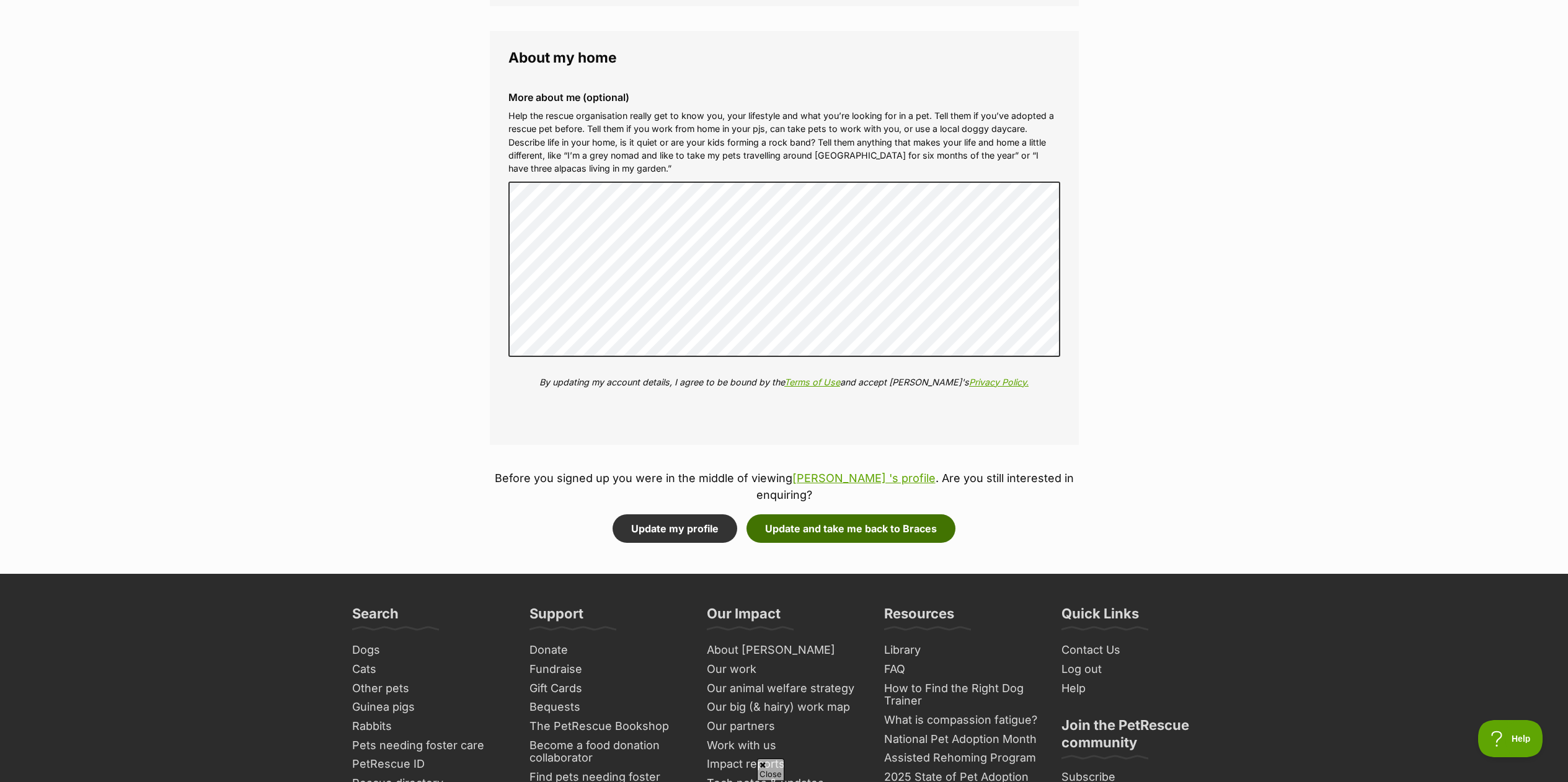
click at [815, 515] on button "Update and take me back to Braces" at bounding box center [851, 529] width 209 height 28
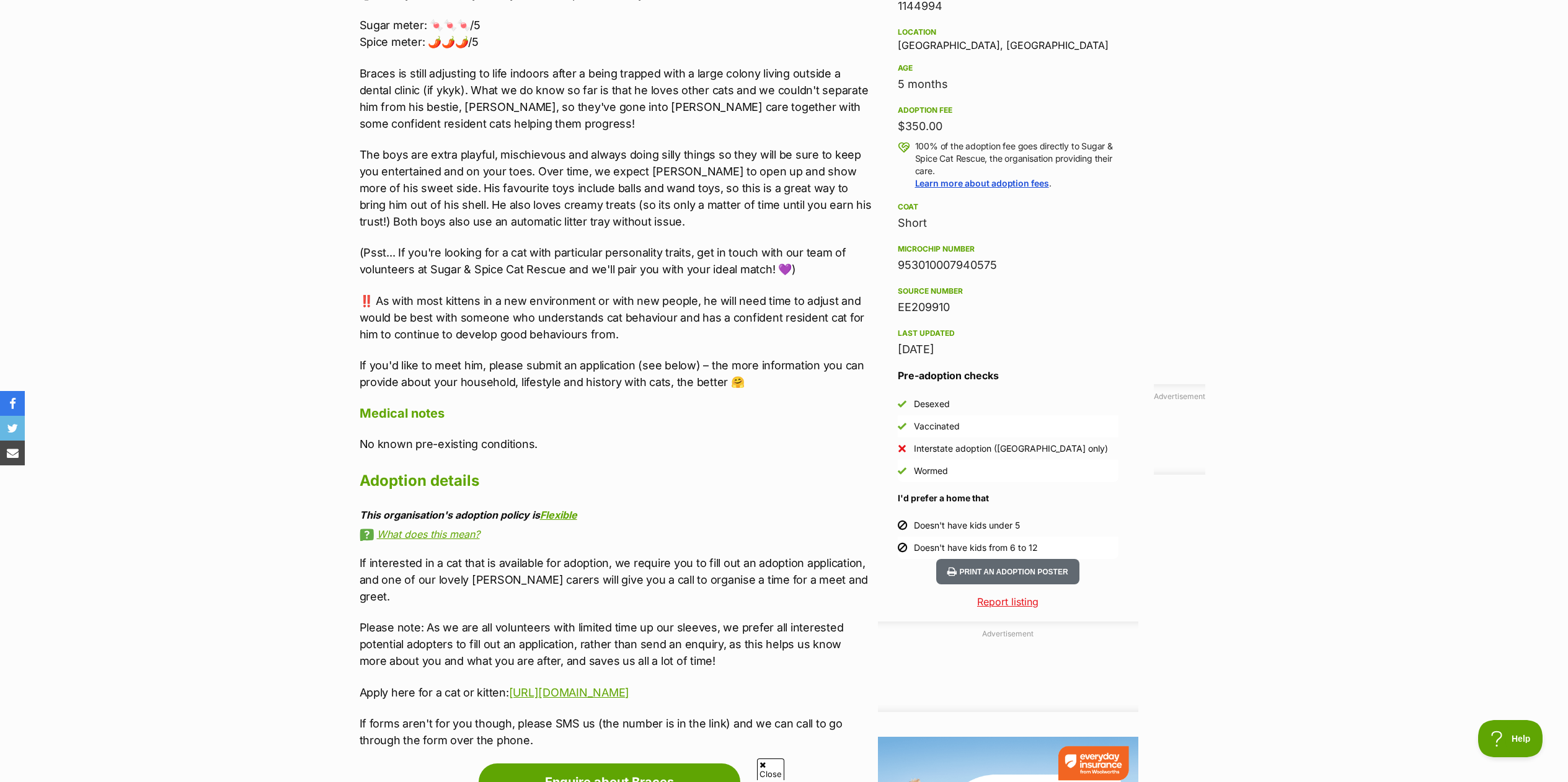
scroll to position [1178, 0]
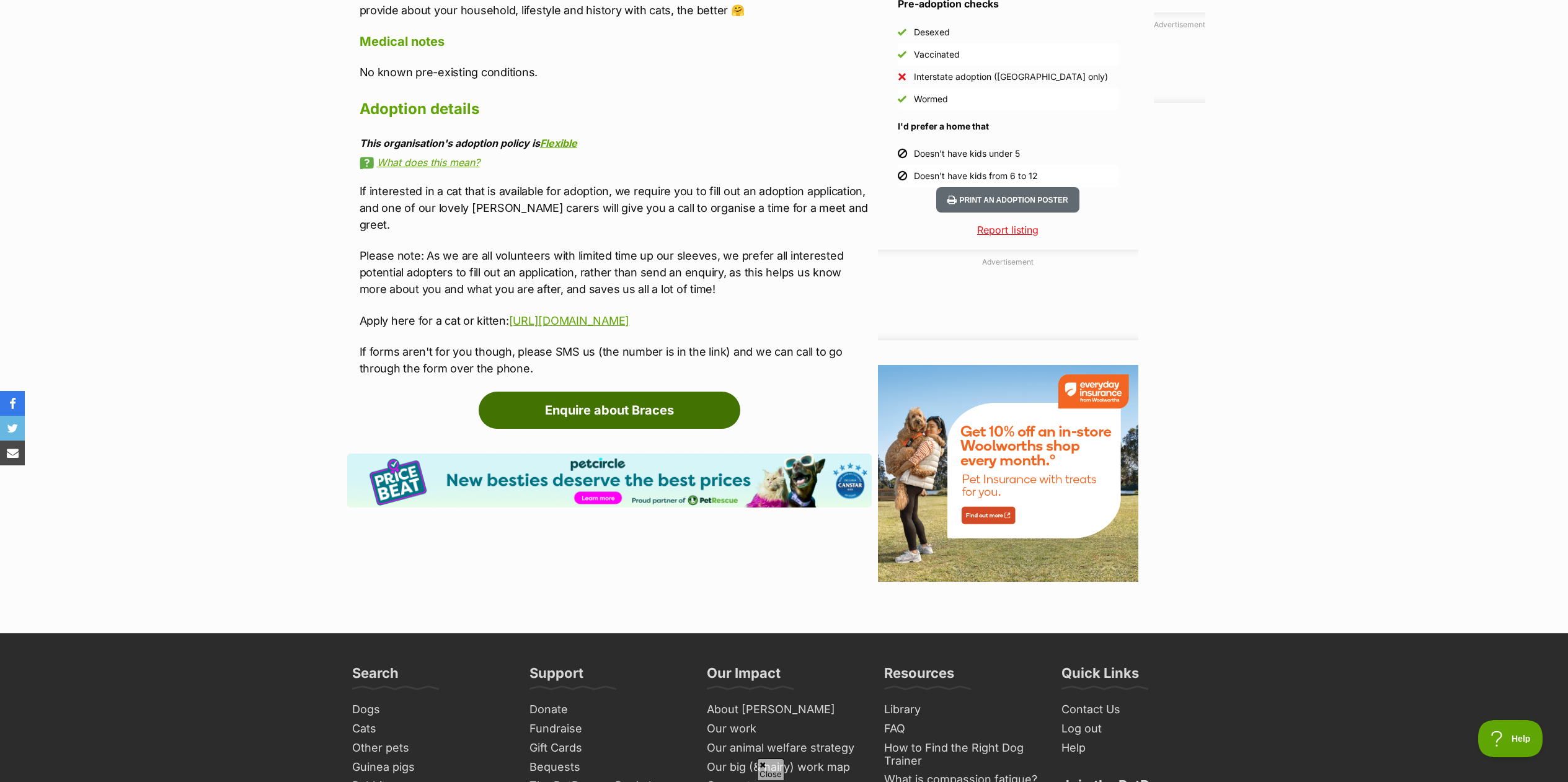
click at [579, 419] on link "Enquire about Braces" at bounding box center [609, 410] width 262 height 37
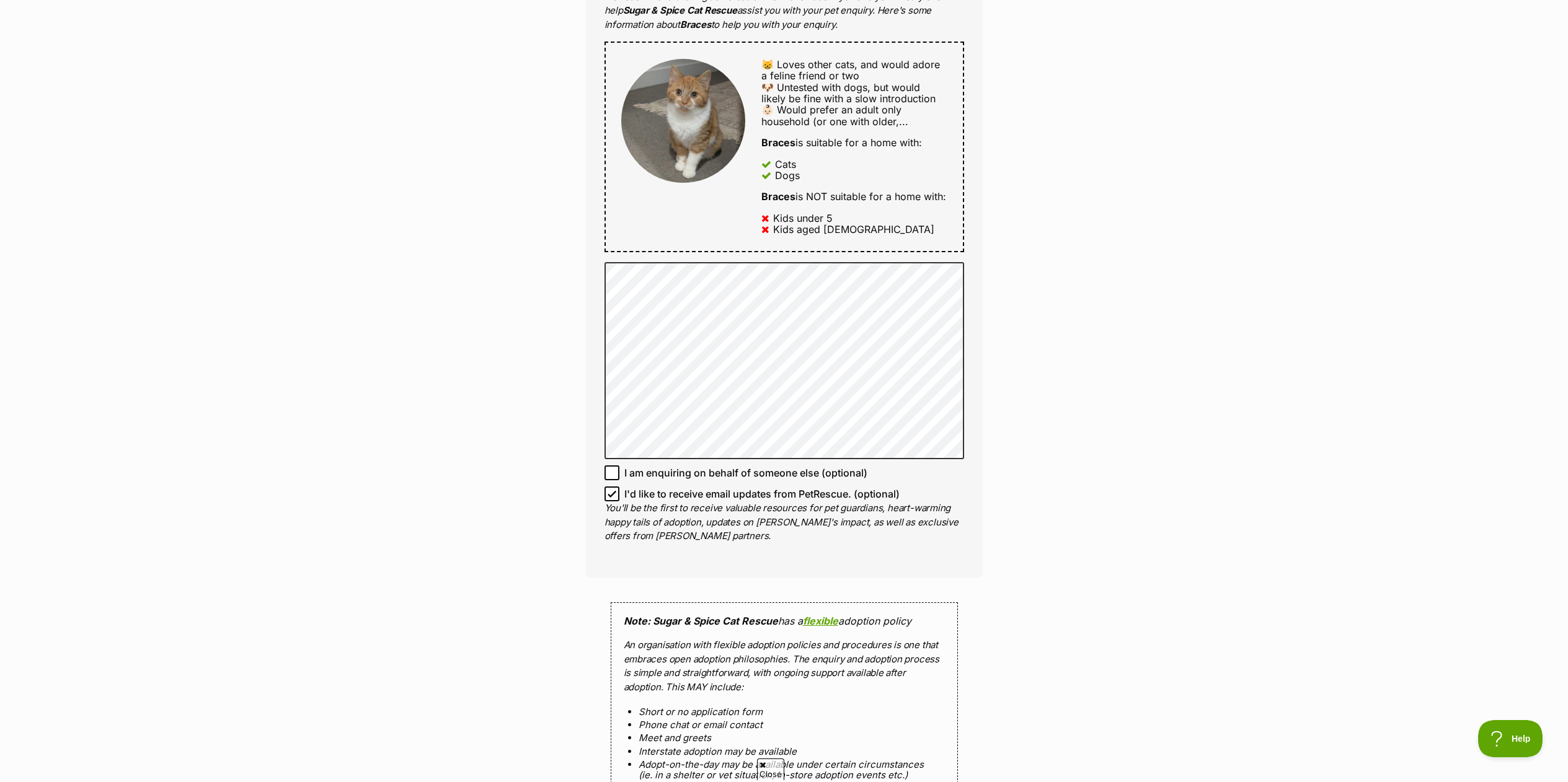
scroll to position [620, 0]
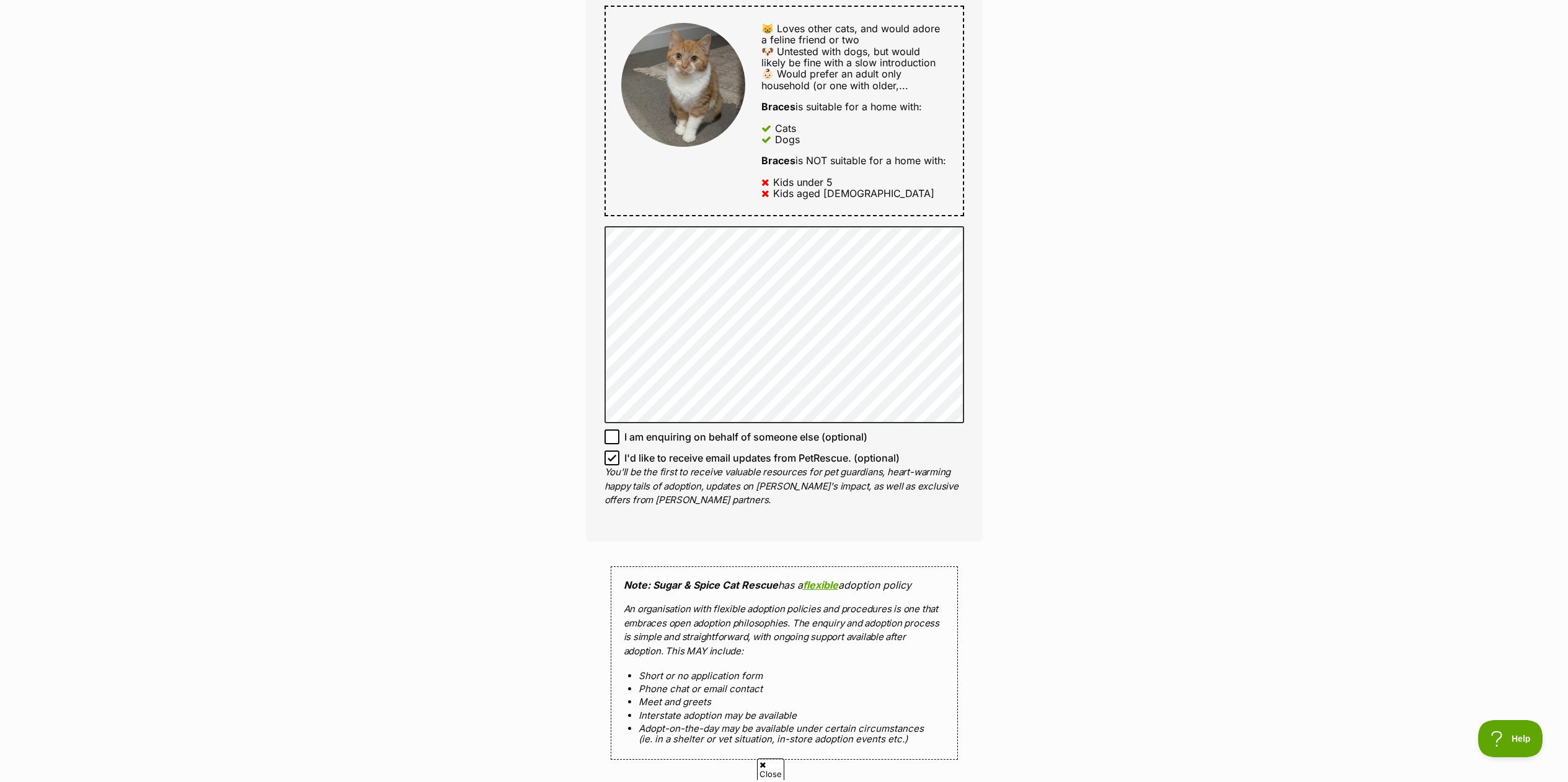
click at [613, 457] on icon at bounding box center [612, 458] width 8 height 8
click at [613, 457] on input "I'd like to receive email updates from PetRescue. (optional)" at bounding box center [611, 458] width 15 height 15
checkbox input "false"
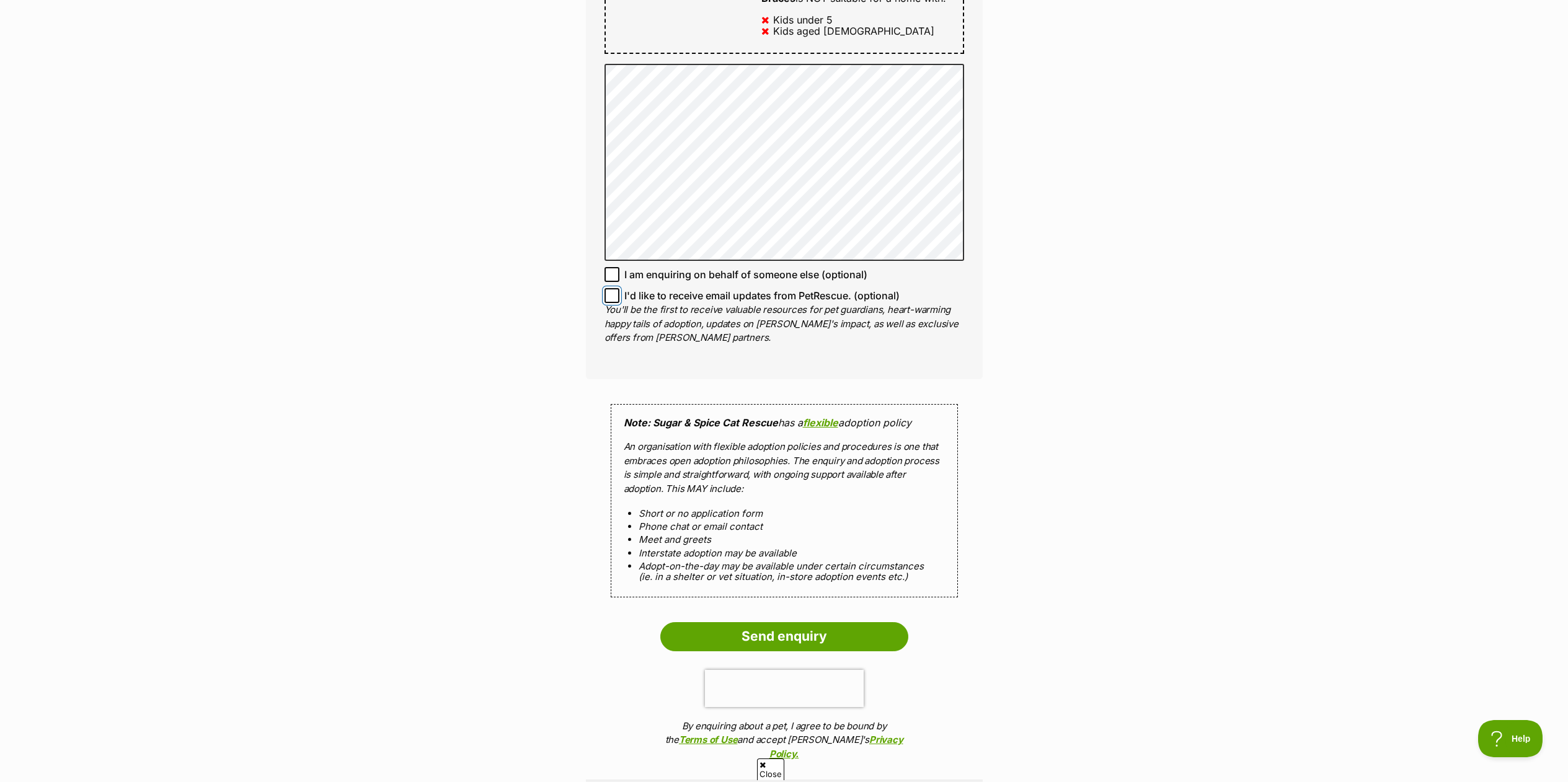
scroll to position [806, 0]
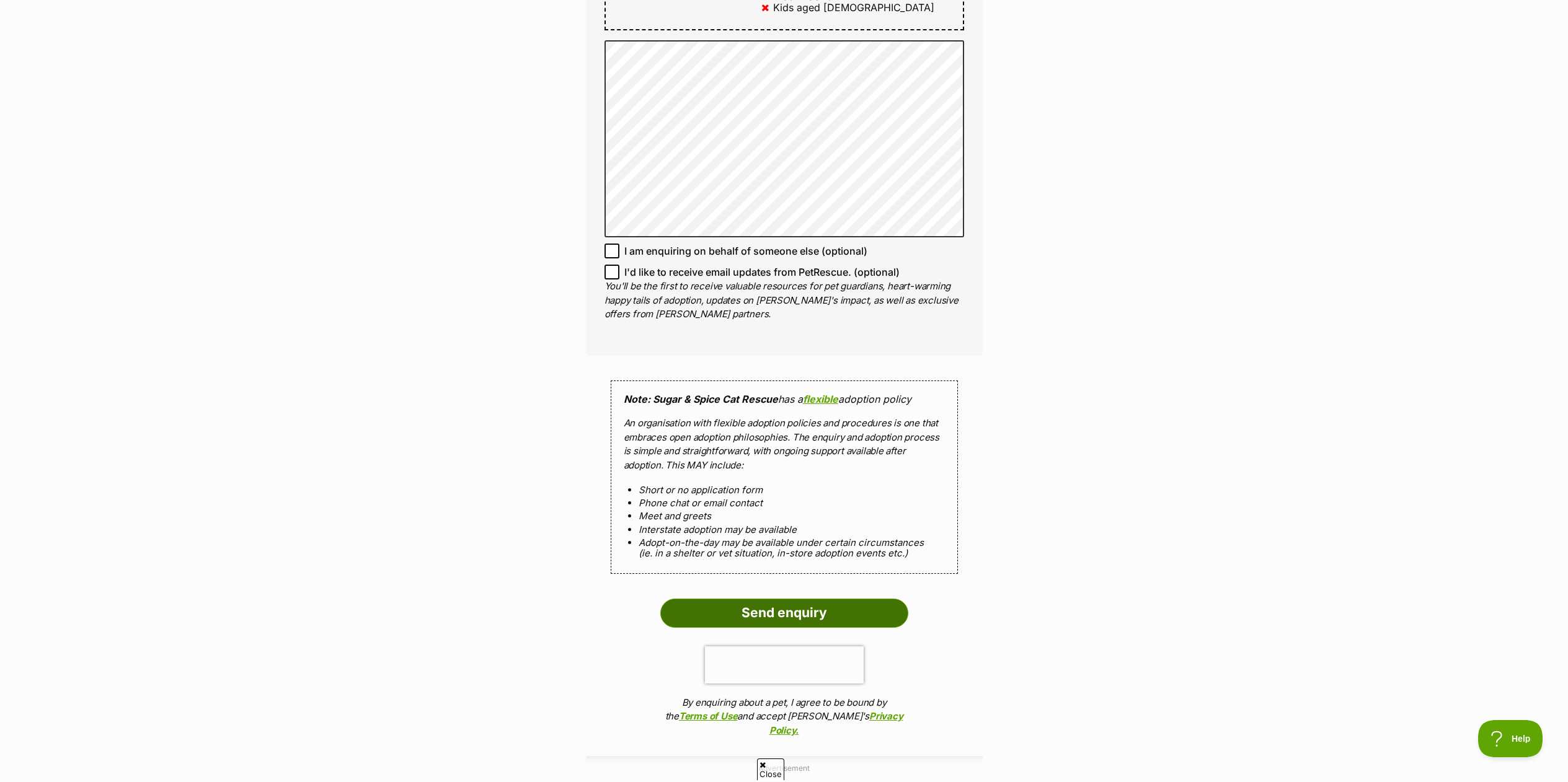
click at [768, 617] on input "Send enquiry" at bounding box center [784, 613] width 248 height 28
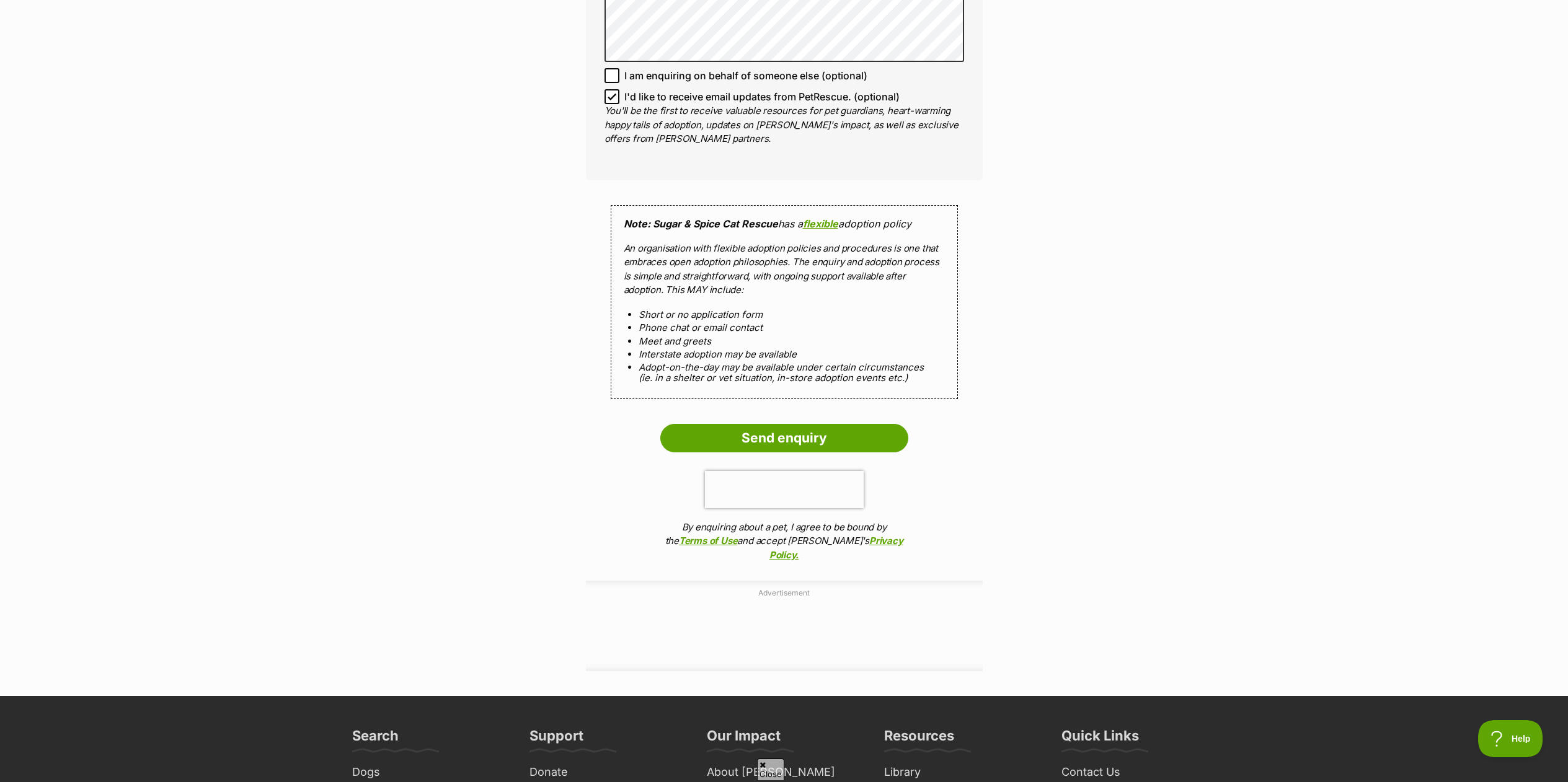
scroll to position [1178, 0]
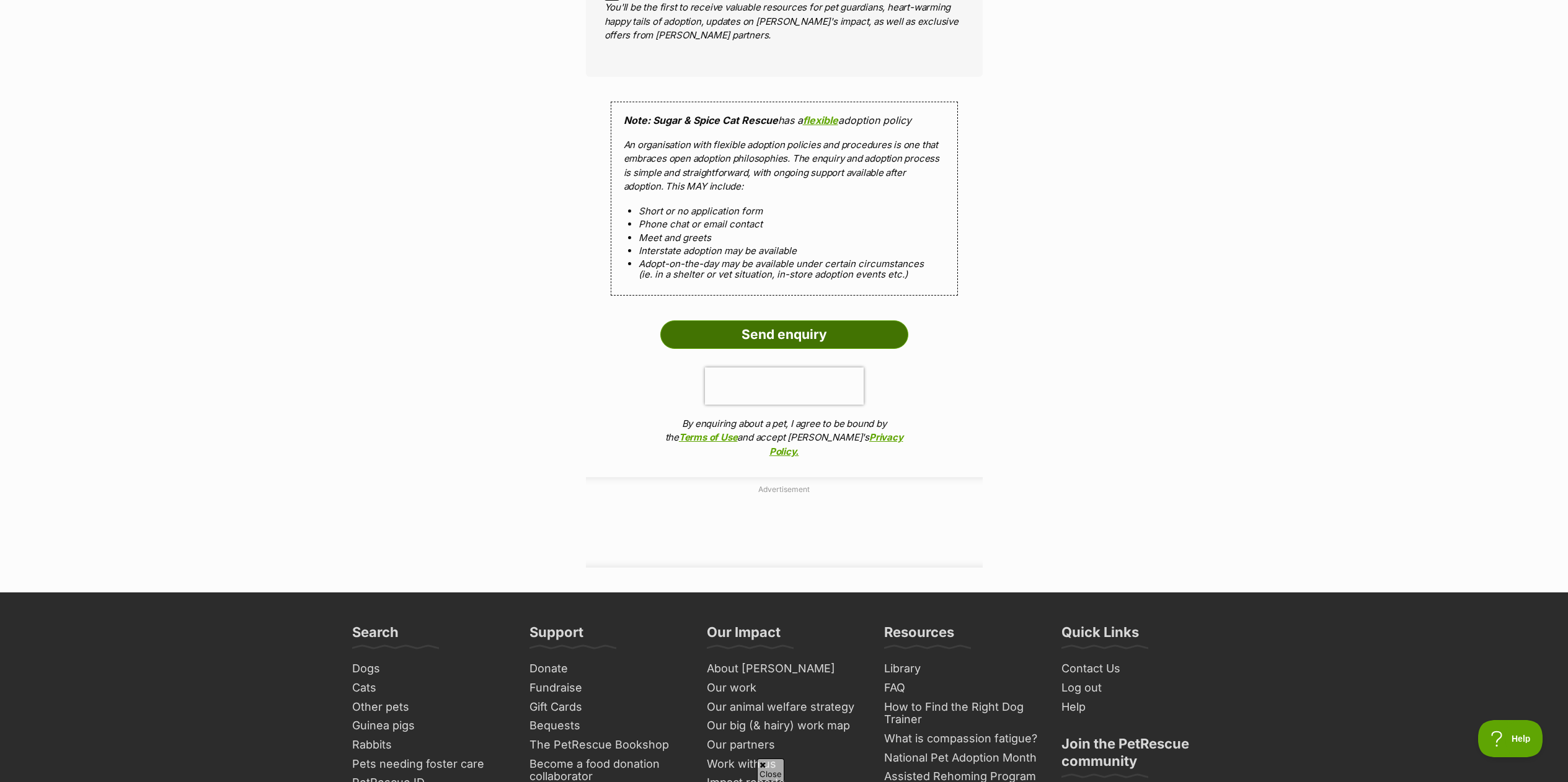
click at [798, 344] on input "Send enquiry" at bounding box center [784, 335] width 248 height 28
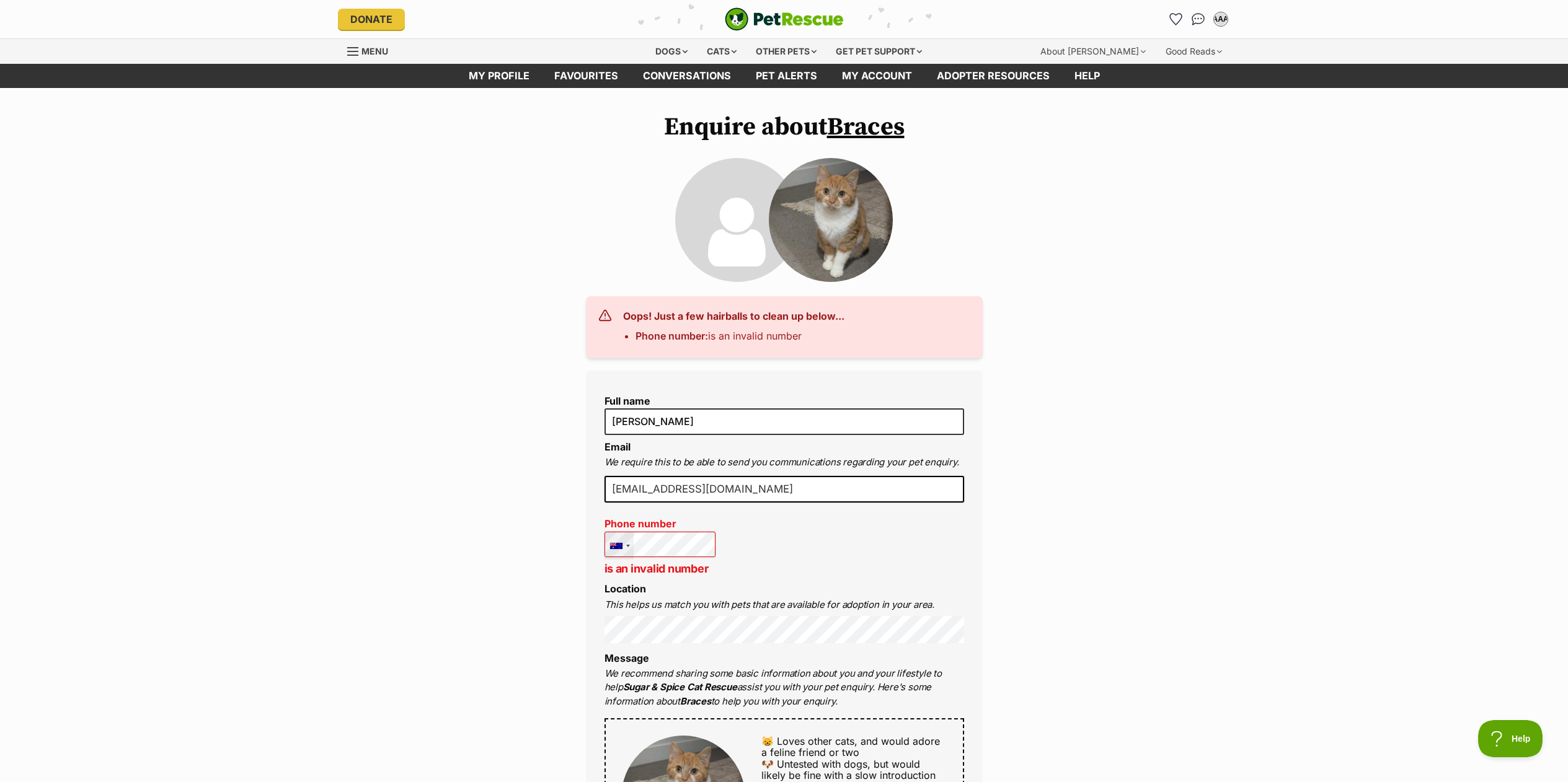
click at [628, 546] on div at bounding box center [628, 546] width 4 height 3
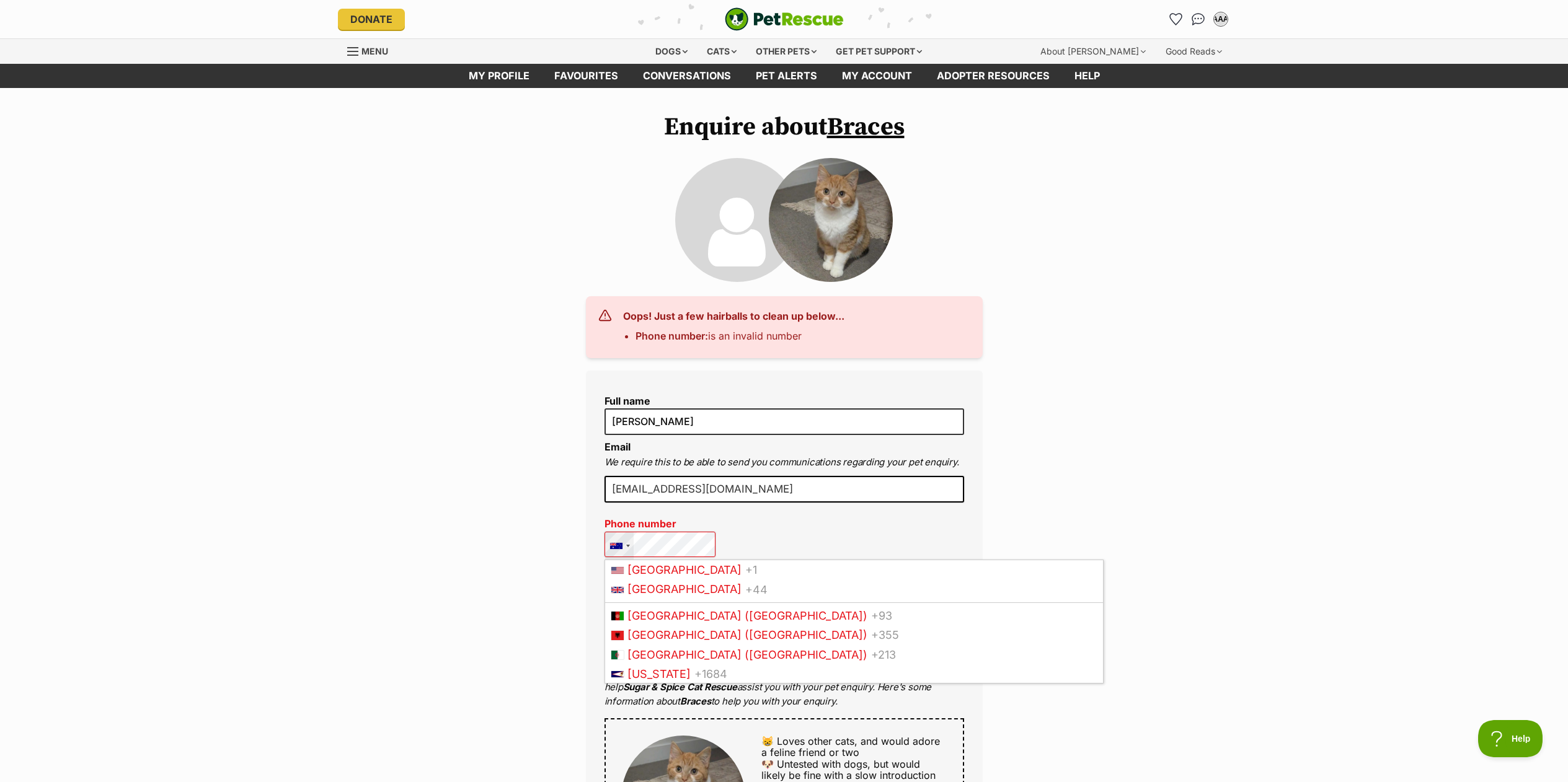
scroll to position [157, 0]
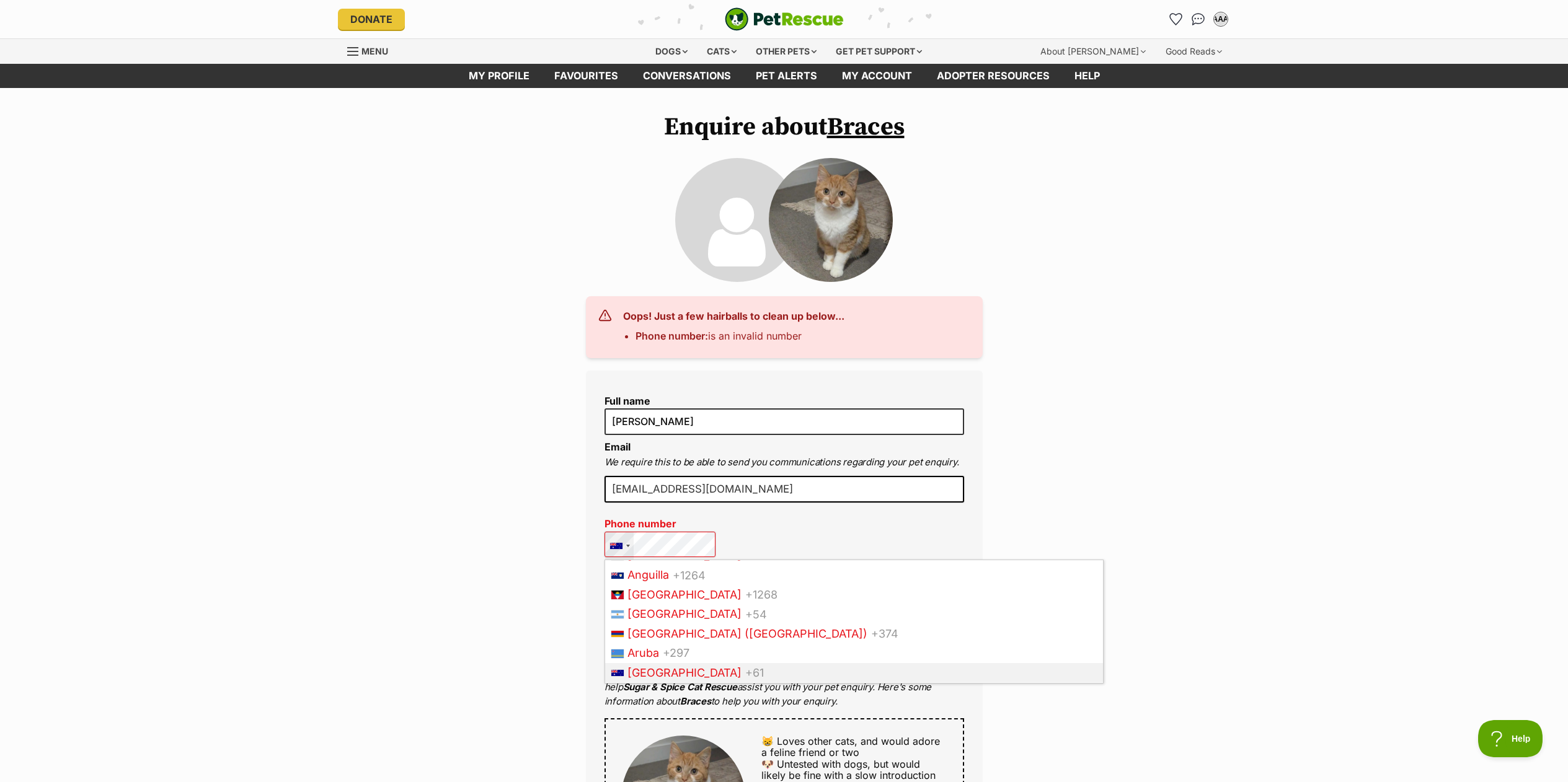
click at [660, 672] on span "[GEOGRAPHIC_DATA]" at bounding box center [685, 673] width 114 height 13
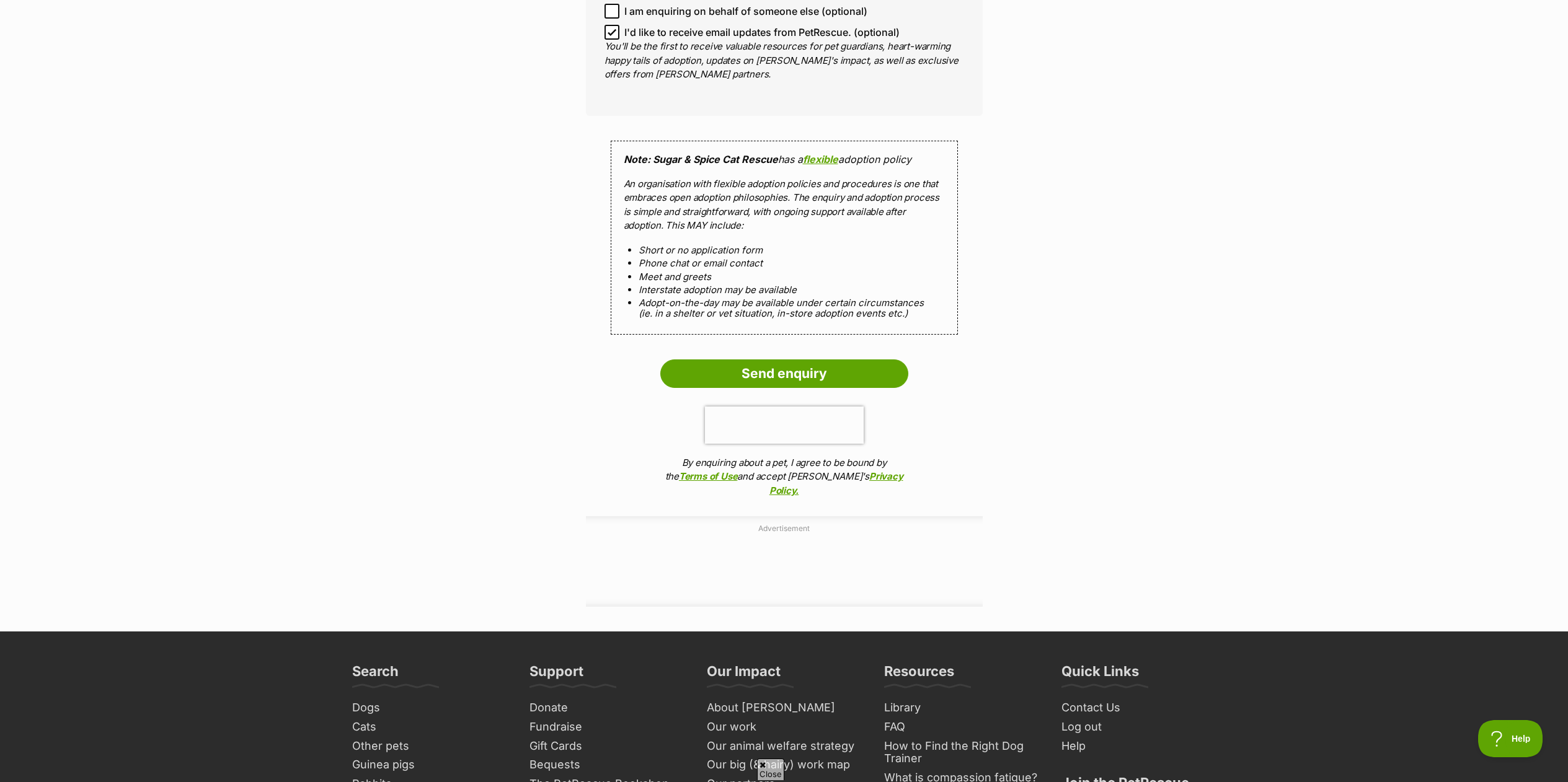
scroll to position [1301, 0]
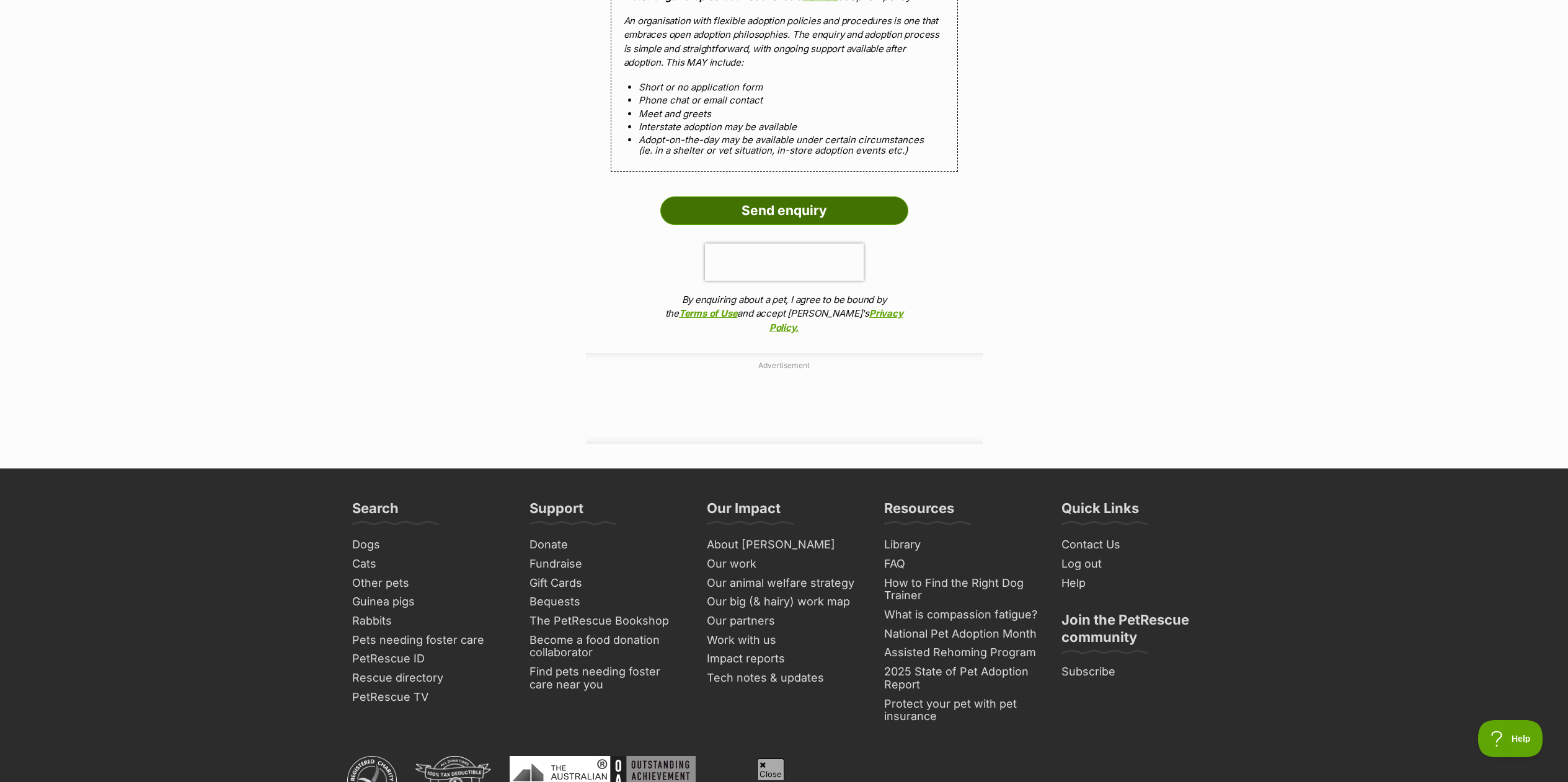
click at [777, 215] on input "Send enquiry" at bounding box center [784, 210] width 248 height 28
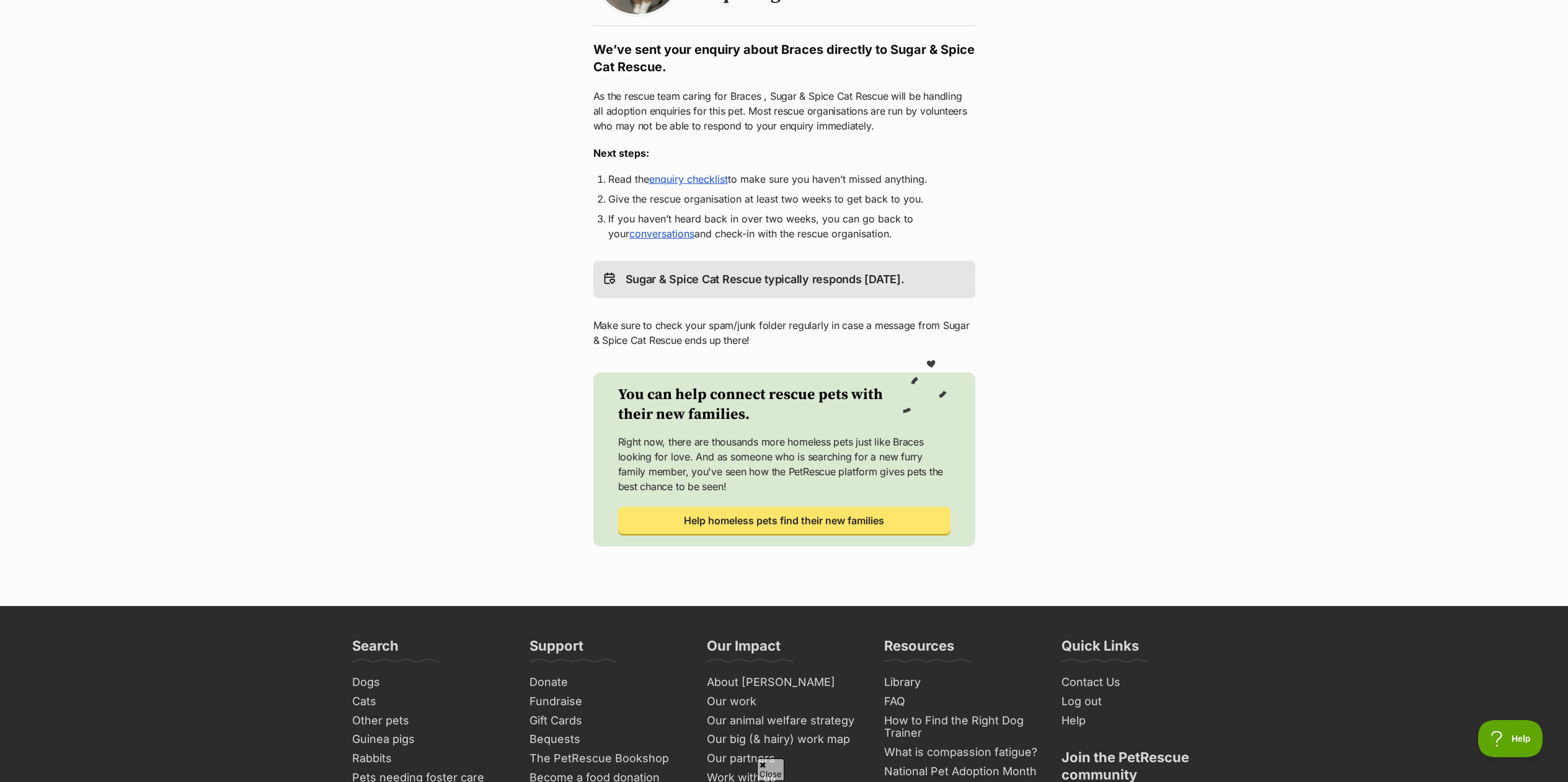
scroll to position [124, 0]
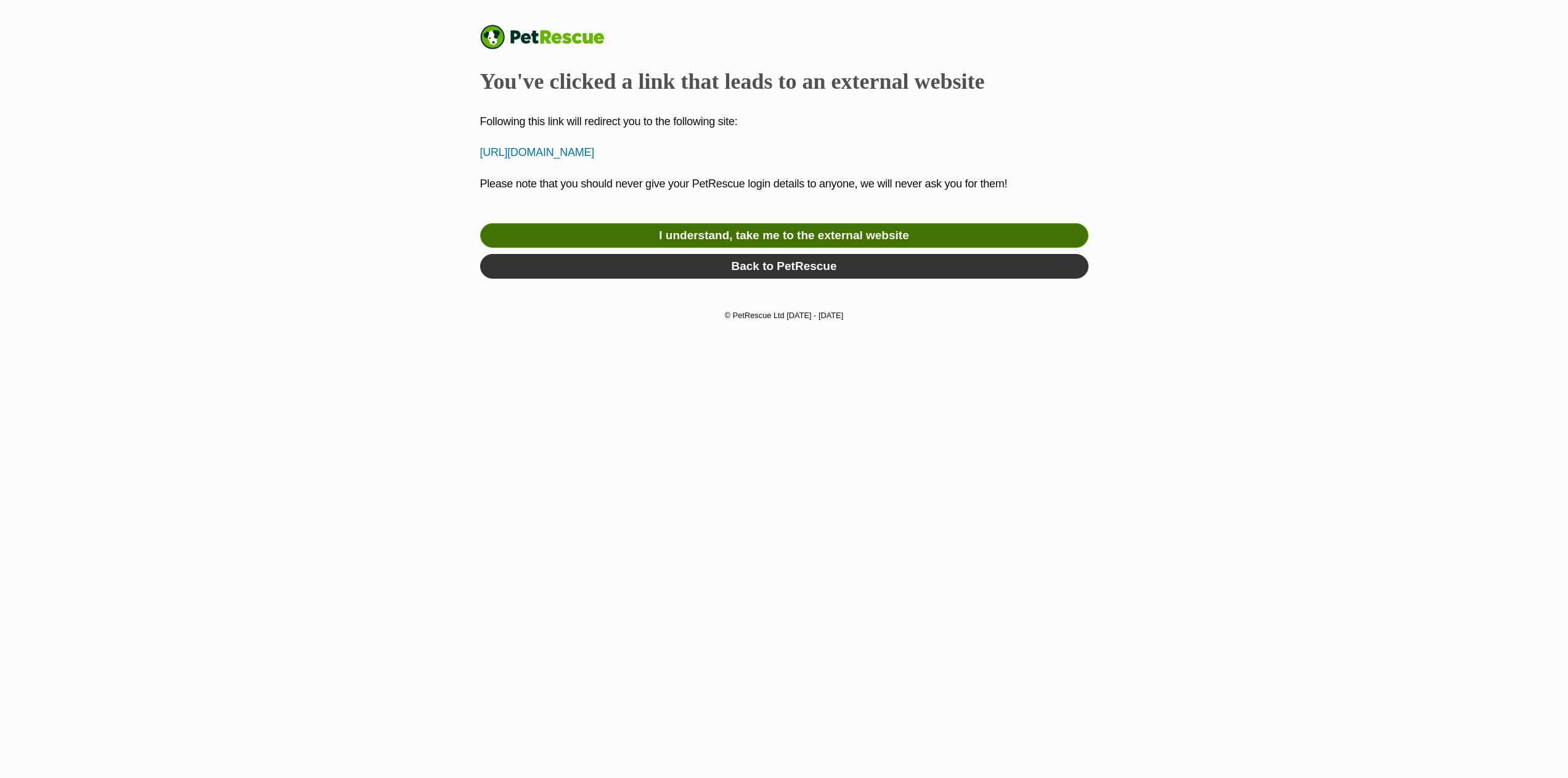
click at [706, 236] on link "I understand, take me to the external website" at bounding box center [784, 235] width 609 height 25
